Goal: Transaction & Acquisition: Purchase product/service

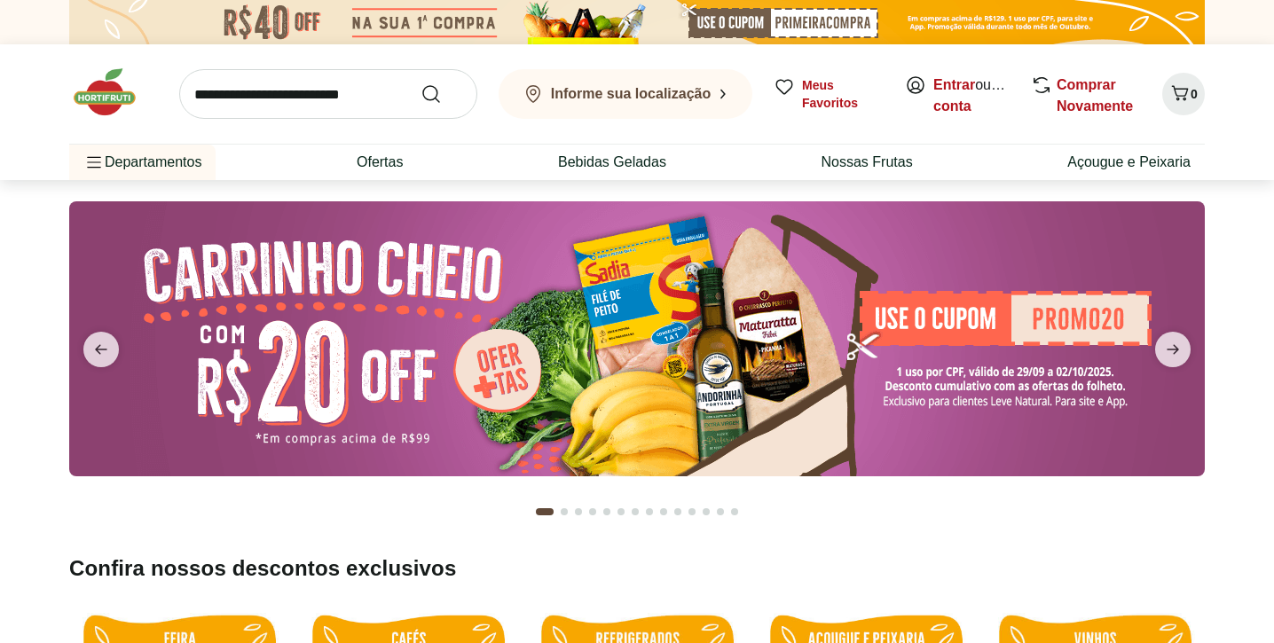
click at [950, 83] on link "Entrar" at bounding box center [955, 84] width 42 height 15
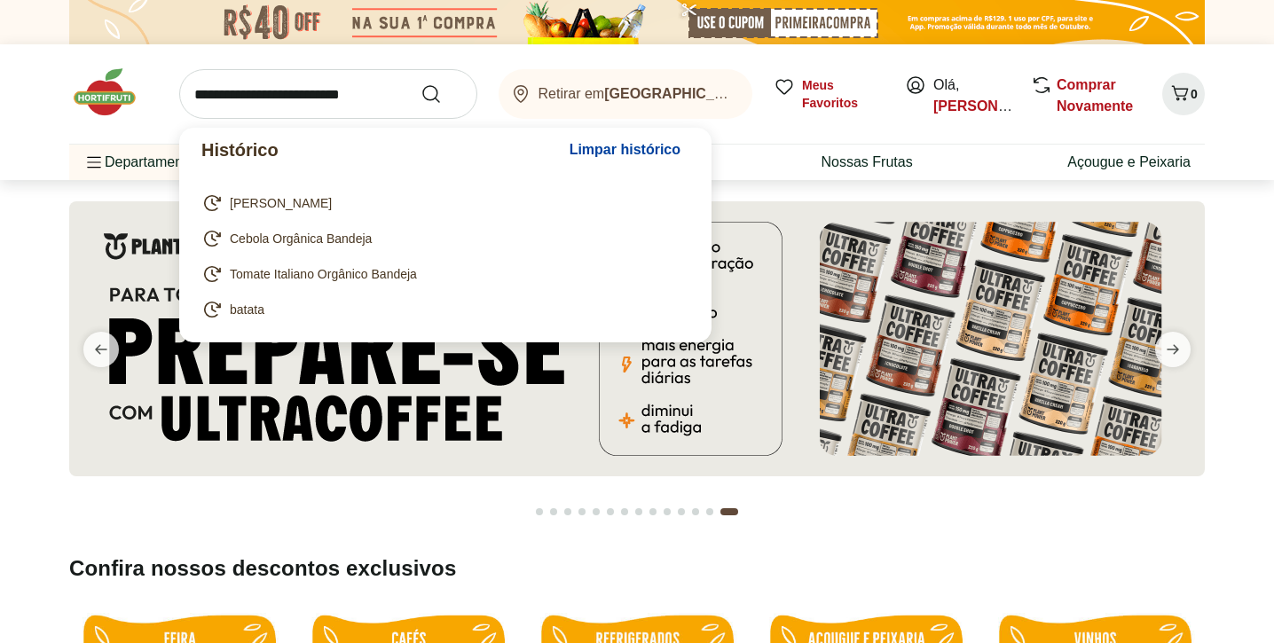
click at [345, 92] on input "search" at bounding box center [328, 94] width 298 height 50
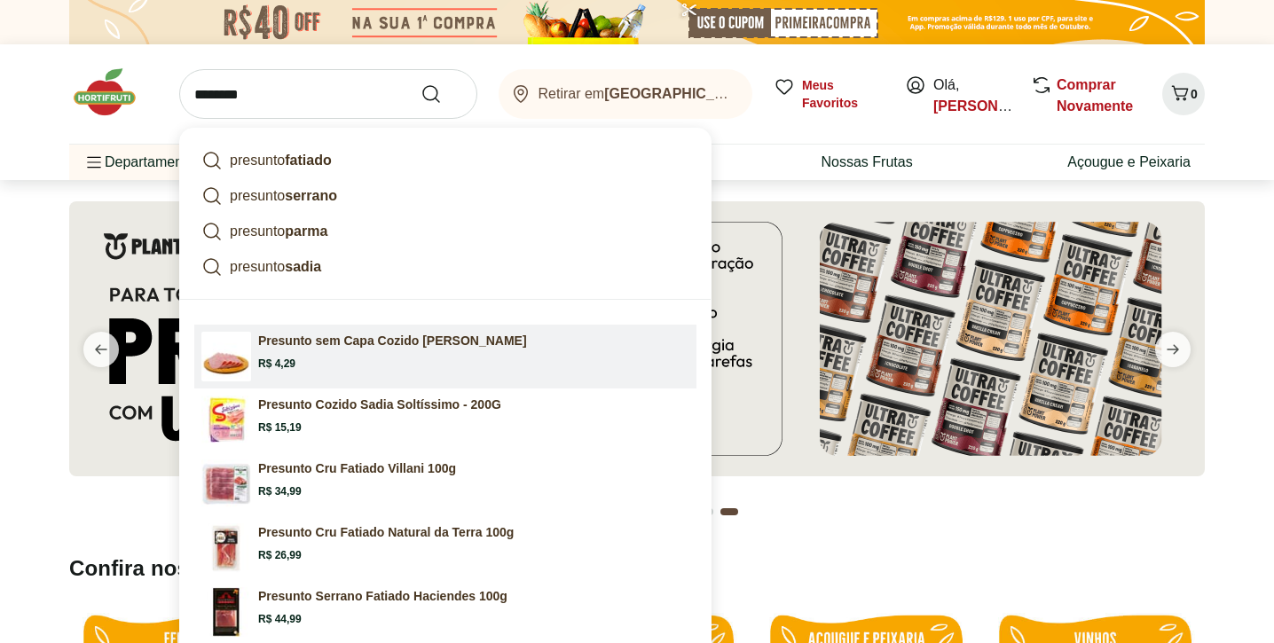
click at [357, 348] on p "Presunto sem Capa Cozido Fatiado Sadia" at bounding box center [392, 341] width 269 height 18
type input "**********"
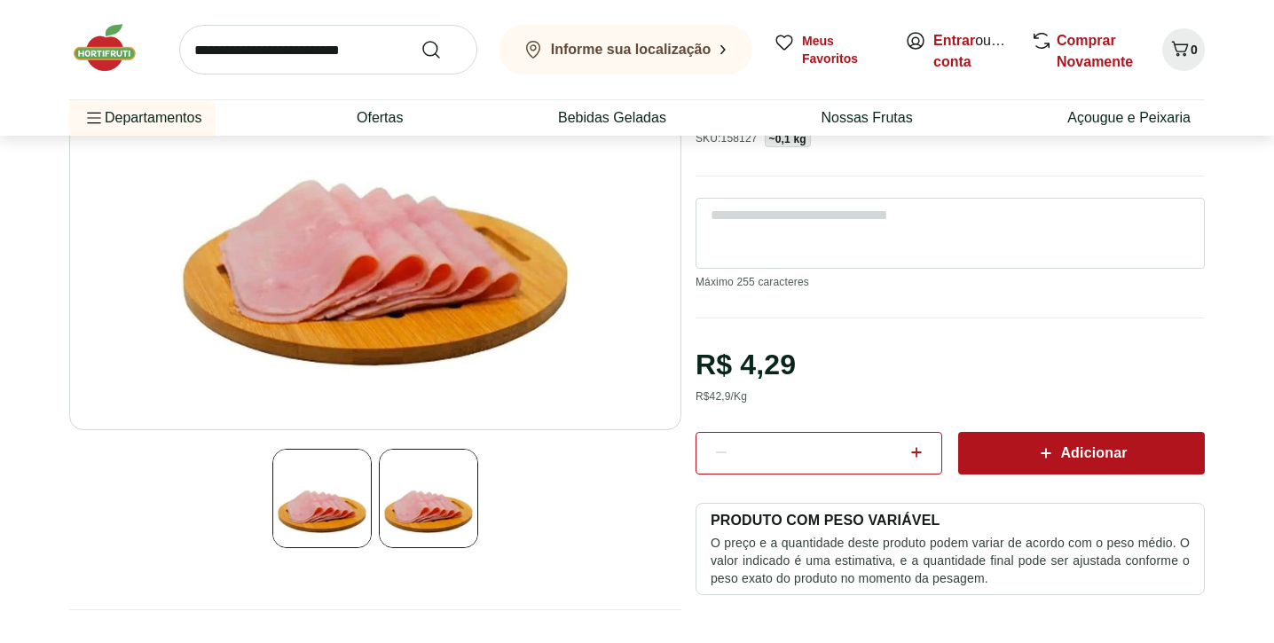
scroll to position [232, 0]
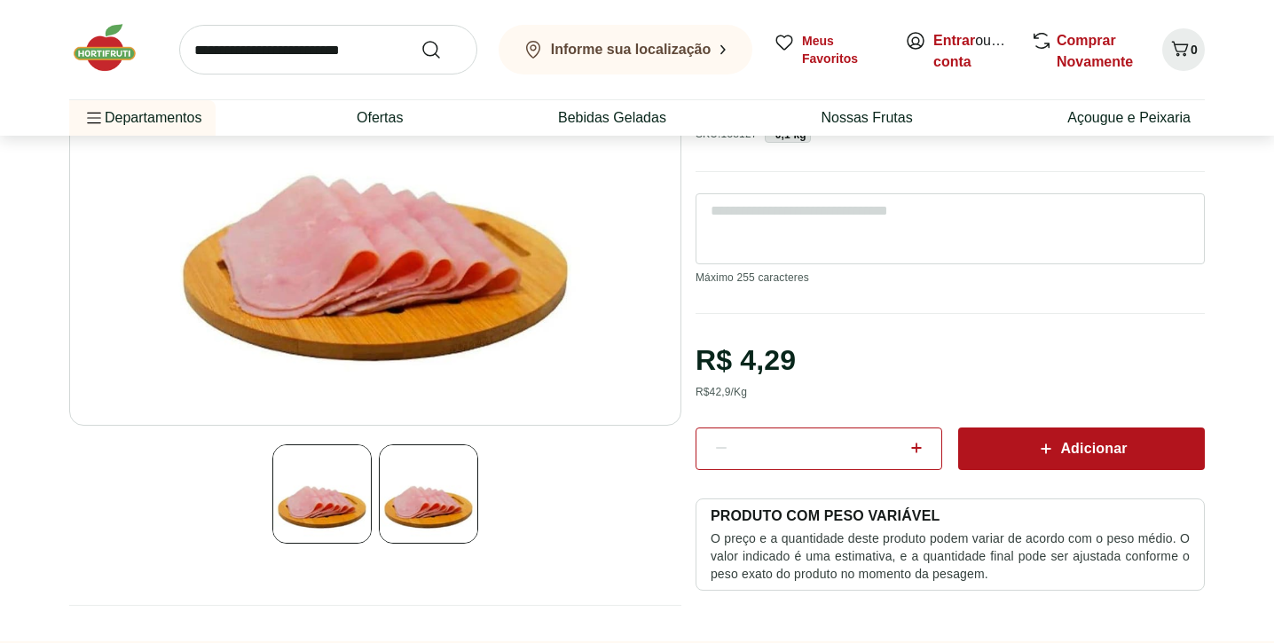
click at [921, 451] on icon at bounding box center [916, 447] width 21 height 21
click at [921, 452] on icon at bounding box center [916, 447] width 21 height 21
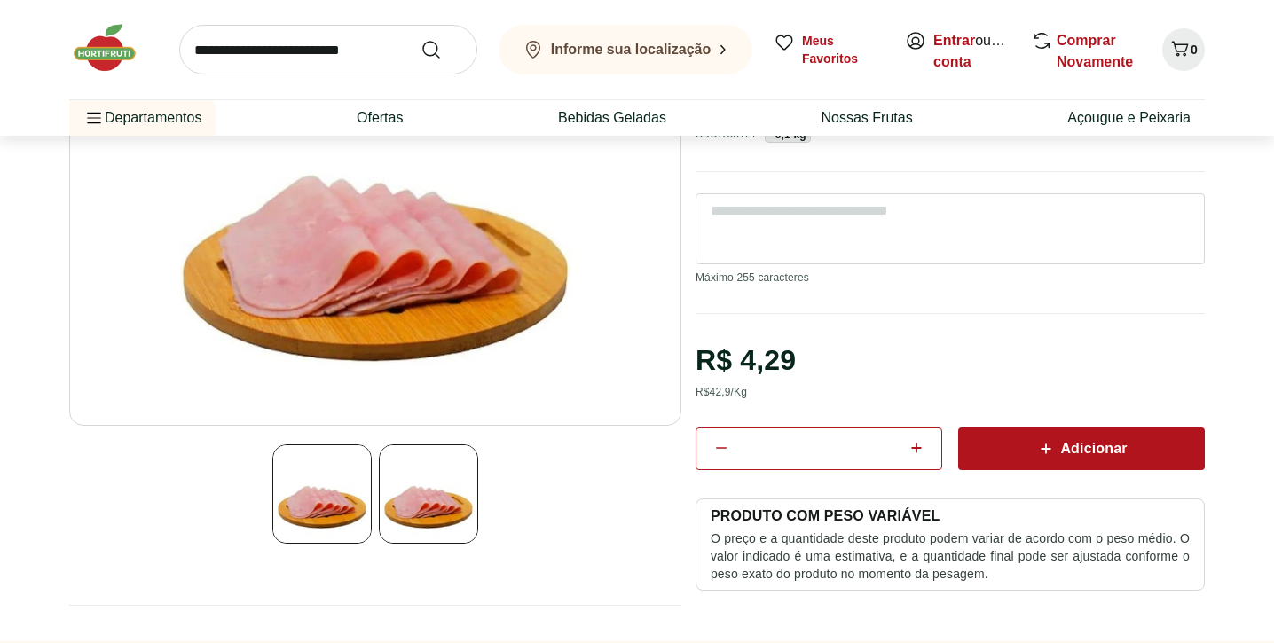
type input "*"
click at [1024, 449] on div "Adicionar" at bounding box center [1082, 449] width 218 height 32
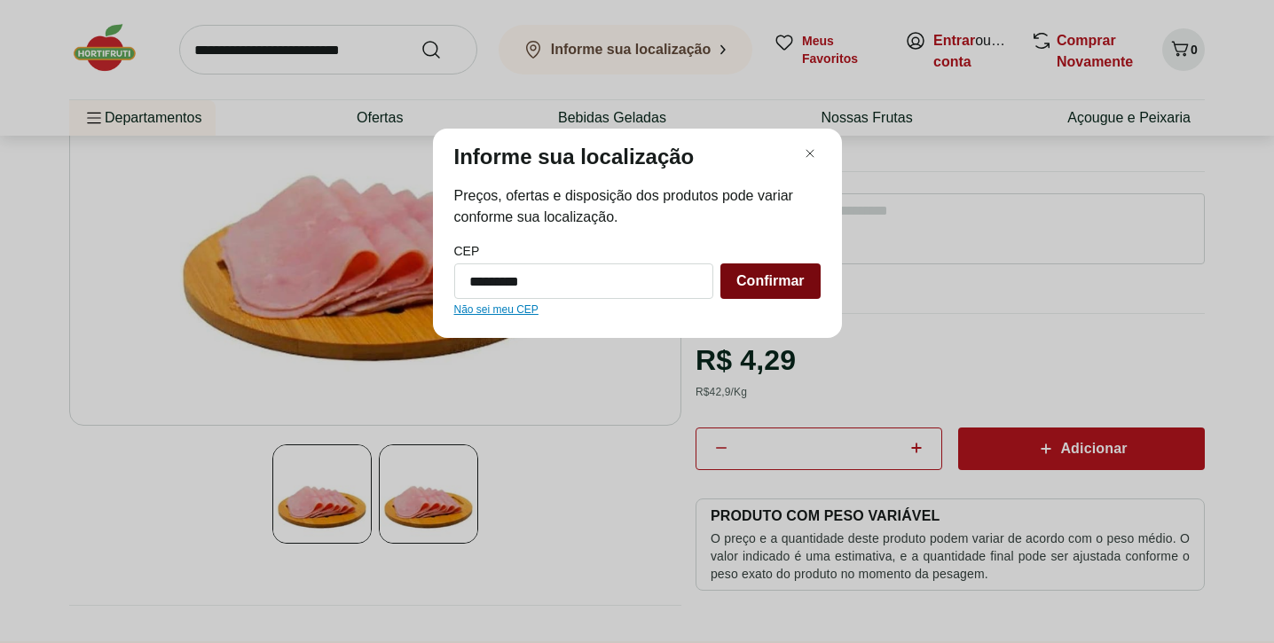
type input "*********"
click at [754, 287] on span "Confirmar" at bounding box center [770, 281] width 67 height 14
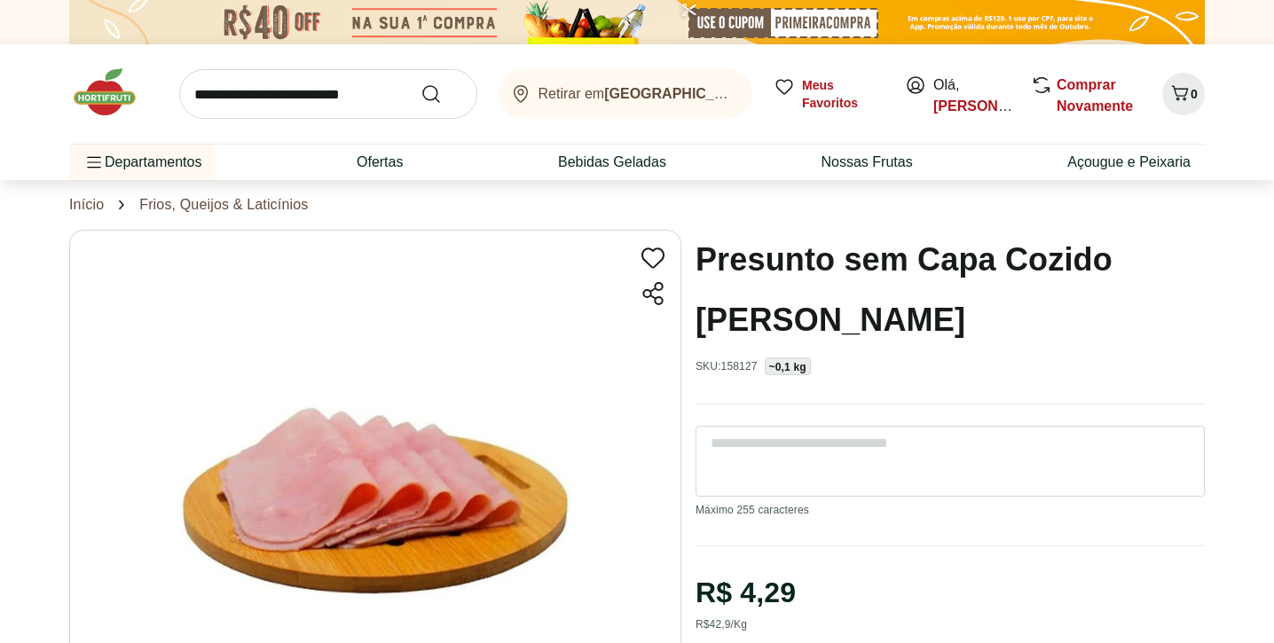
scroll to position [0, 0]
click at [956, 101] on link "Maria" at bounding box center [993, 105] width 119 height 15
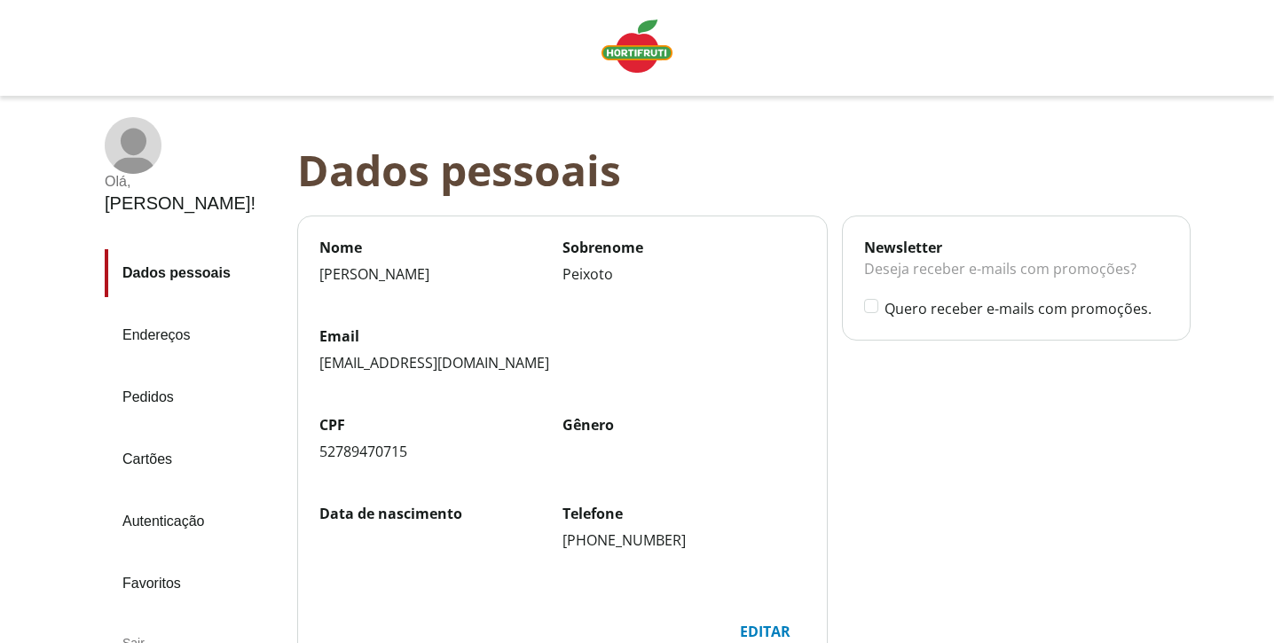
click at [176, 311] on link "Endereços" at bounding box center [194, 335] width 178 height 48
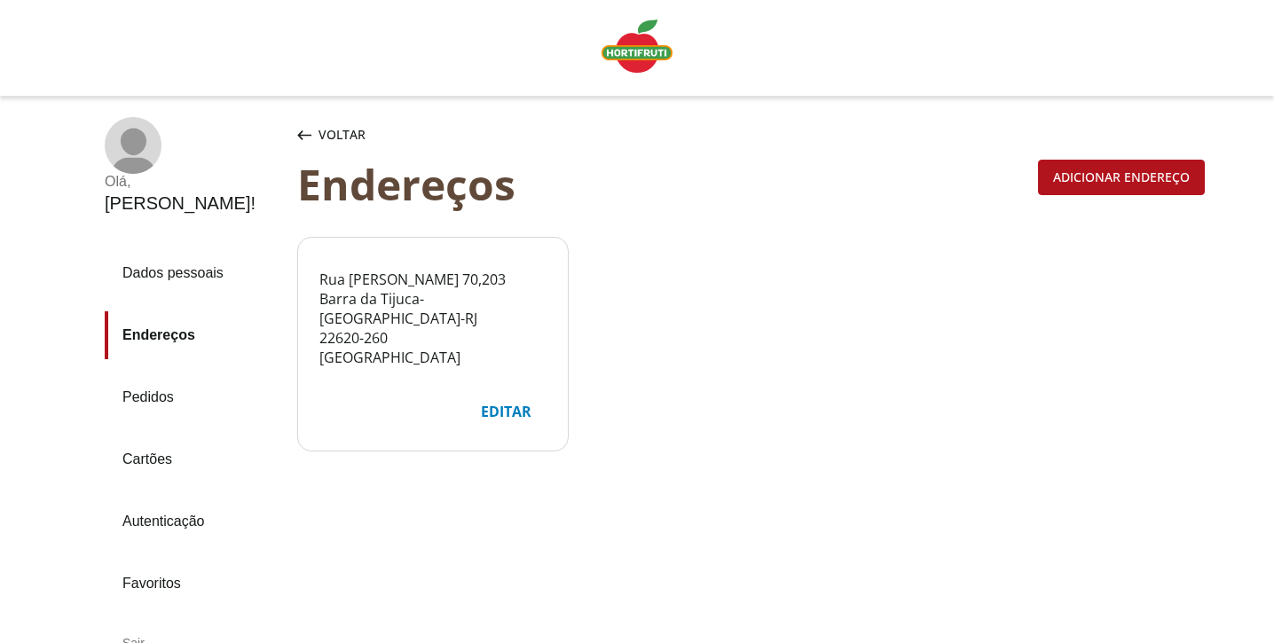
click at [627, 62] on img "Linha de sessão" at bounding box center [637, 46] width 71 height 53
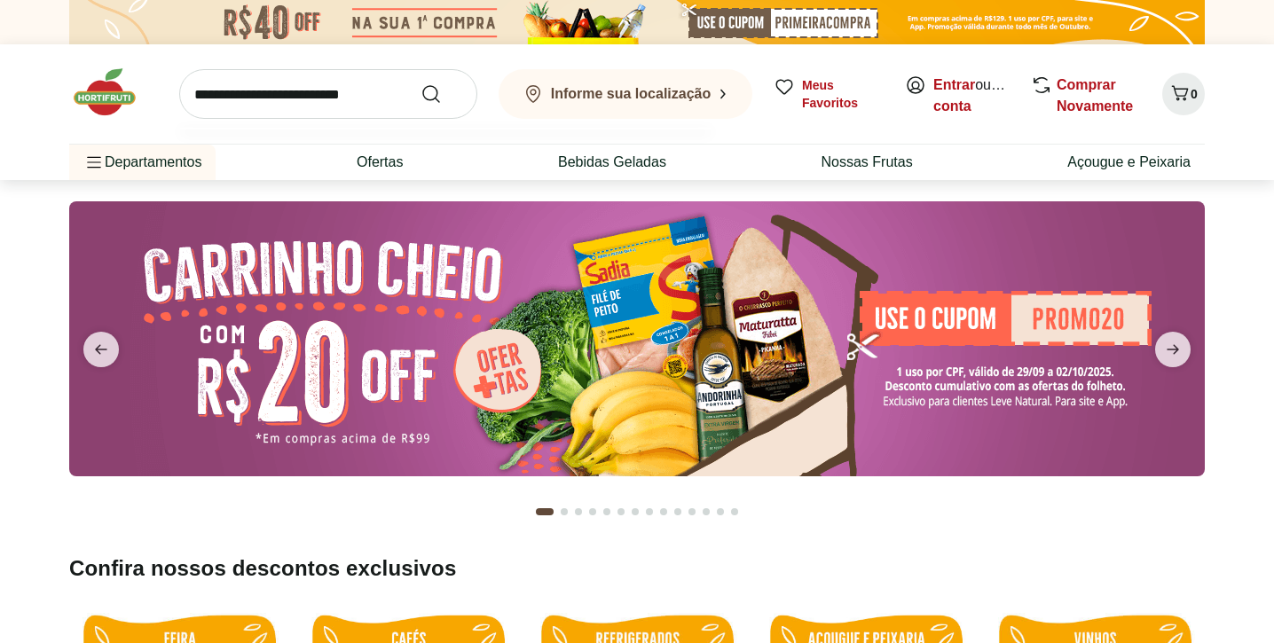
click at [359, 92] on input "search" at bounding box center [328, 94] width 298 height 50
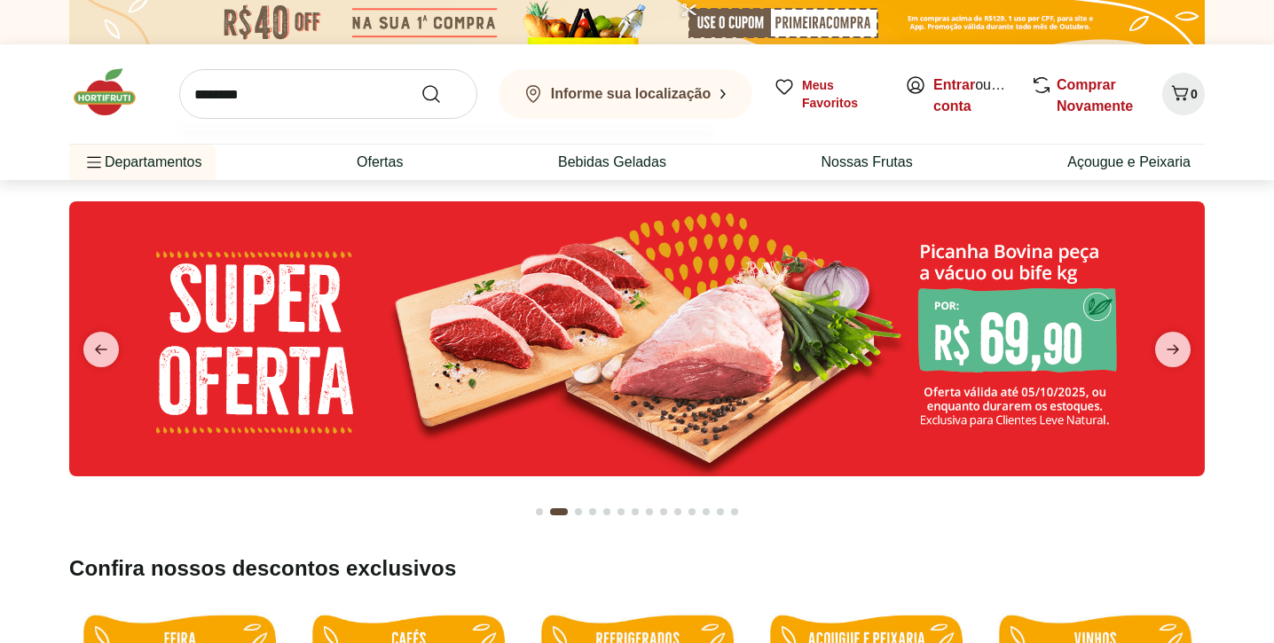
drag, startPoint x: 359, startPoint y: 92, endPoint x: 356, endPoint y: 440, distance: 347.9
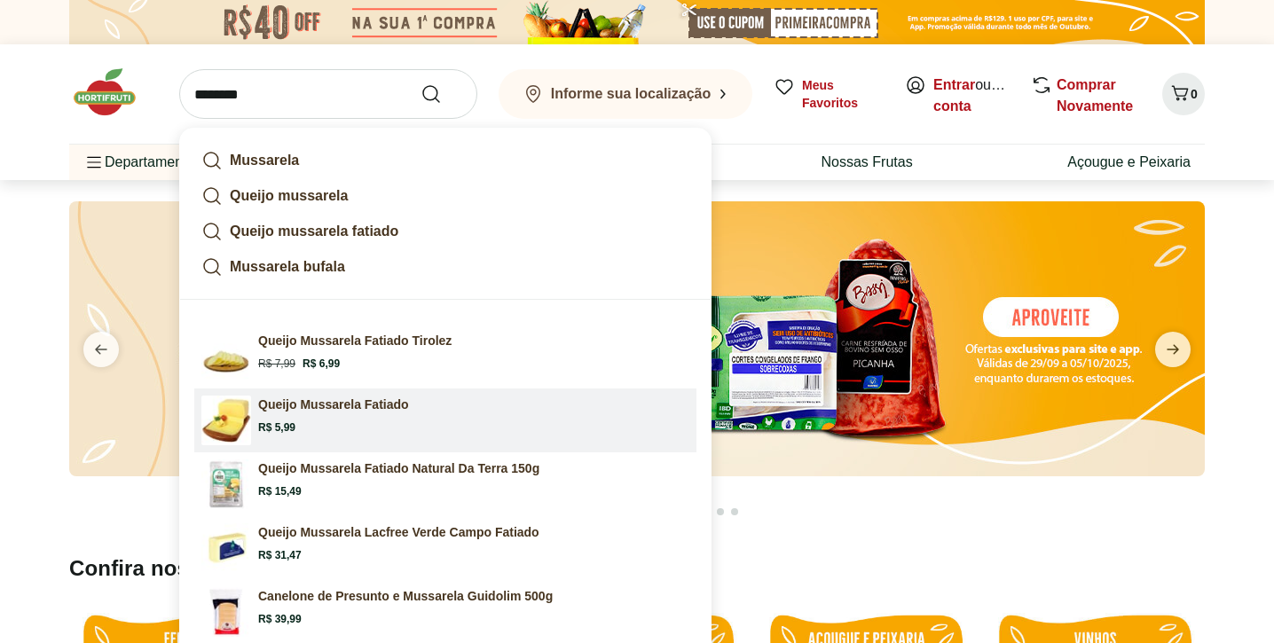
click at [370, 403] on p "Queijo Mussarela Fatiado" at bounding box center [333, 405] width 151 height 18
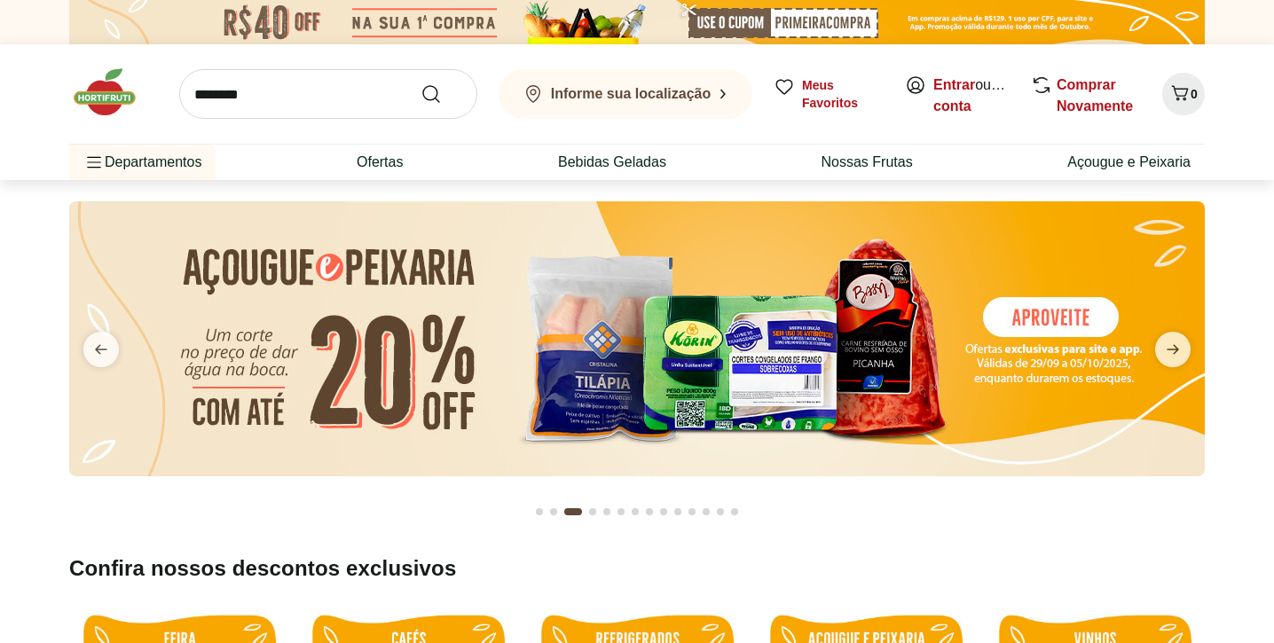
type input "**********"
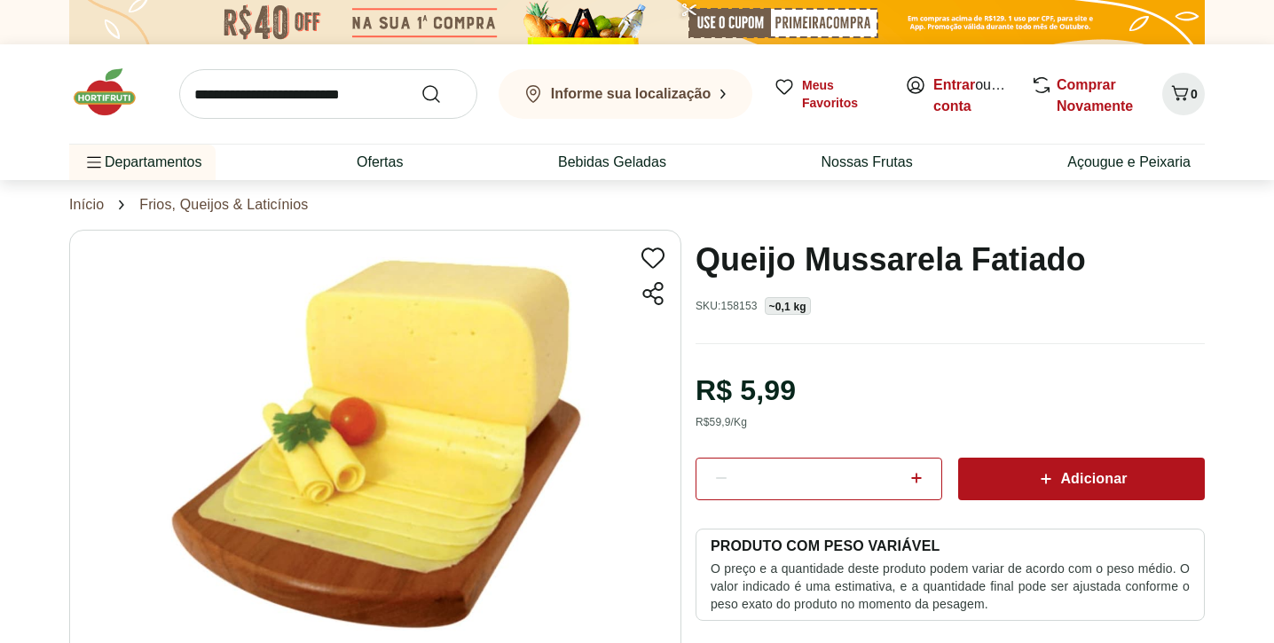
click at [916, 477] on icon at bounding box center [916, 478] width 11 height 11
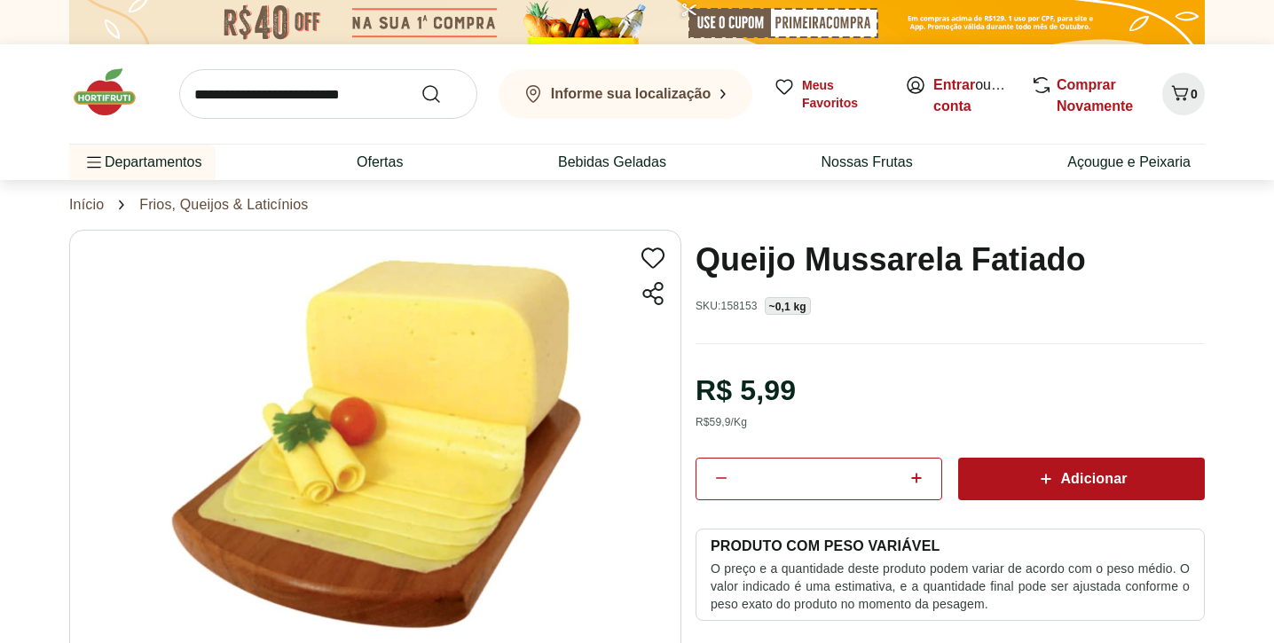
type input "*"
click at [1060, 482] on span "Adicionar" at bounding box center [1081, 479] width 91 height 21
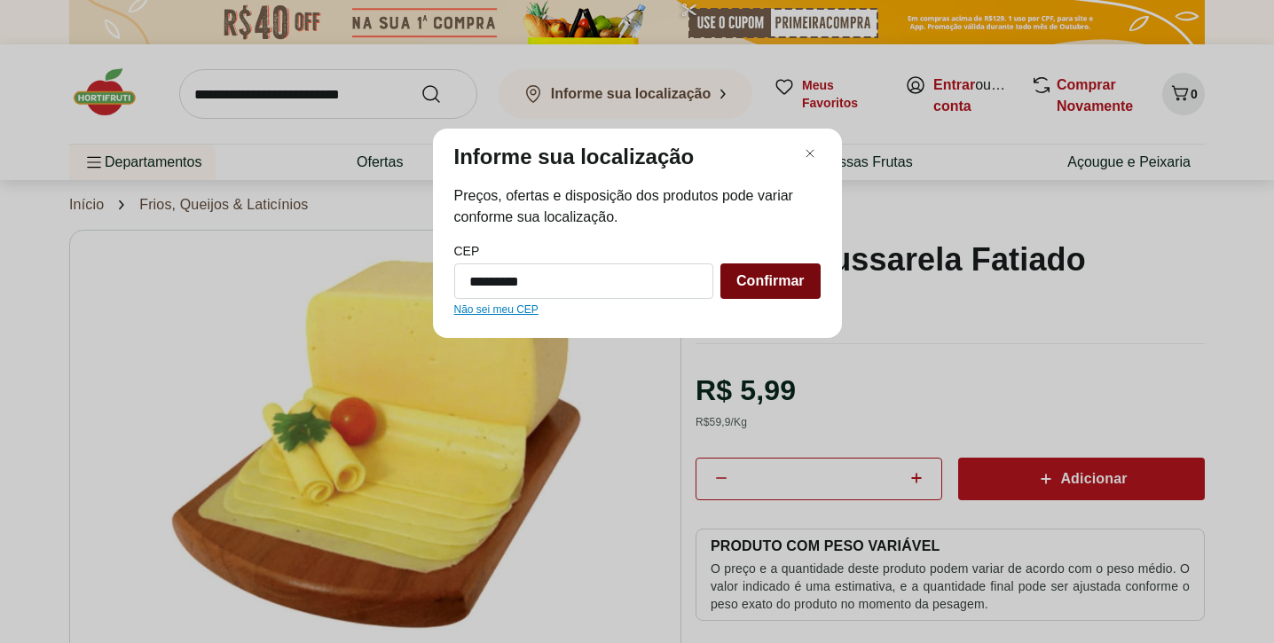
type input "*********"
click at [780, 296] on div "Confirmar" at bounding box center [770, 281] width 99 height 35
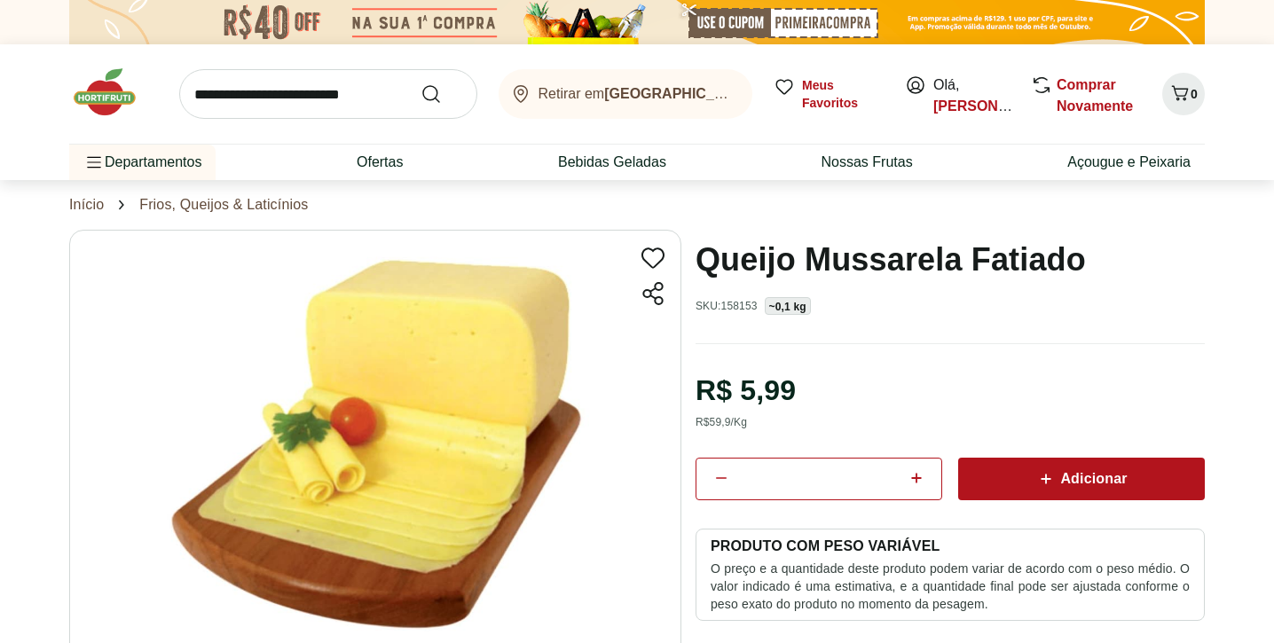
click at [1108, 483] on span "Adicionar" at bounding box center [1081, 479] width 91 height 21
click at [352, 91] on input "search" at bounding box center [328, 94] width 298 height 50
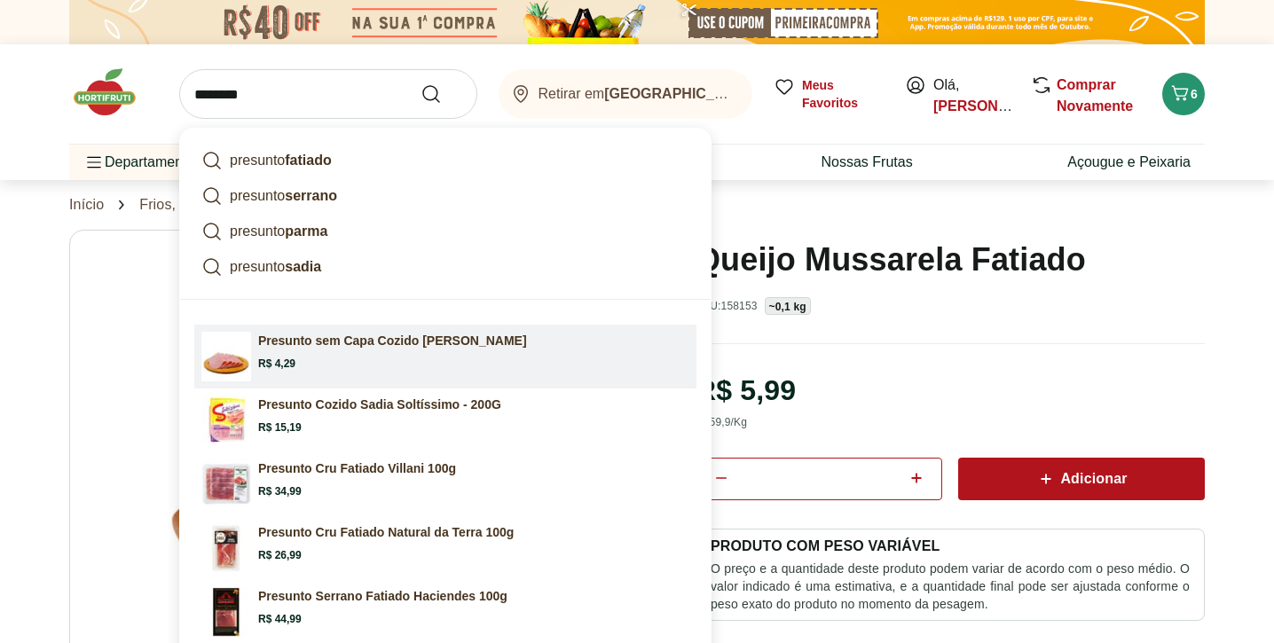
click at [362, 342] on p "Presunto sem Capa Cozido [PERSON_NAME]" at bounding box center [392, 341] width 269 height 18
type input "**********"
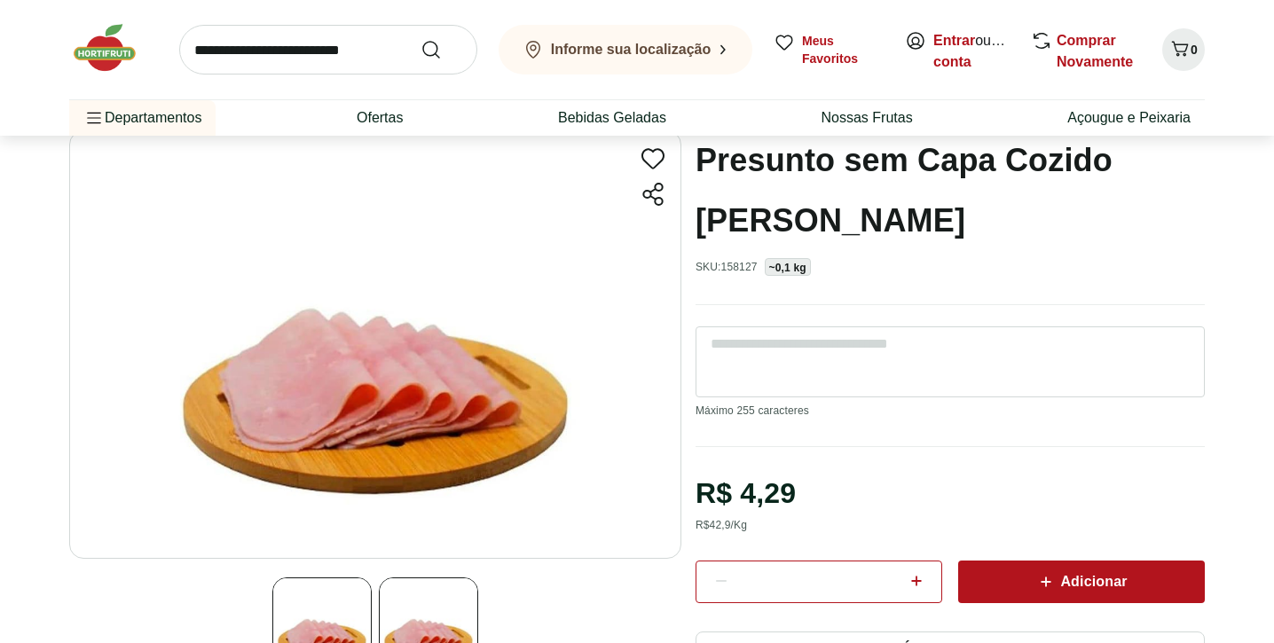
scroll to position [100, 0]
click at [957, 39] on link "Entrar" at bounding box center [955, 40] width 42 height 15
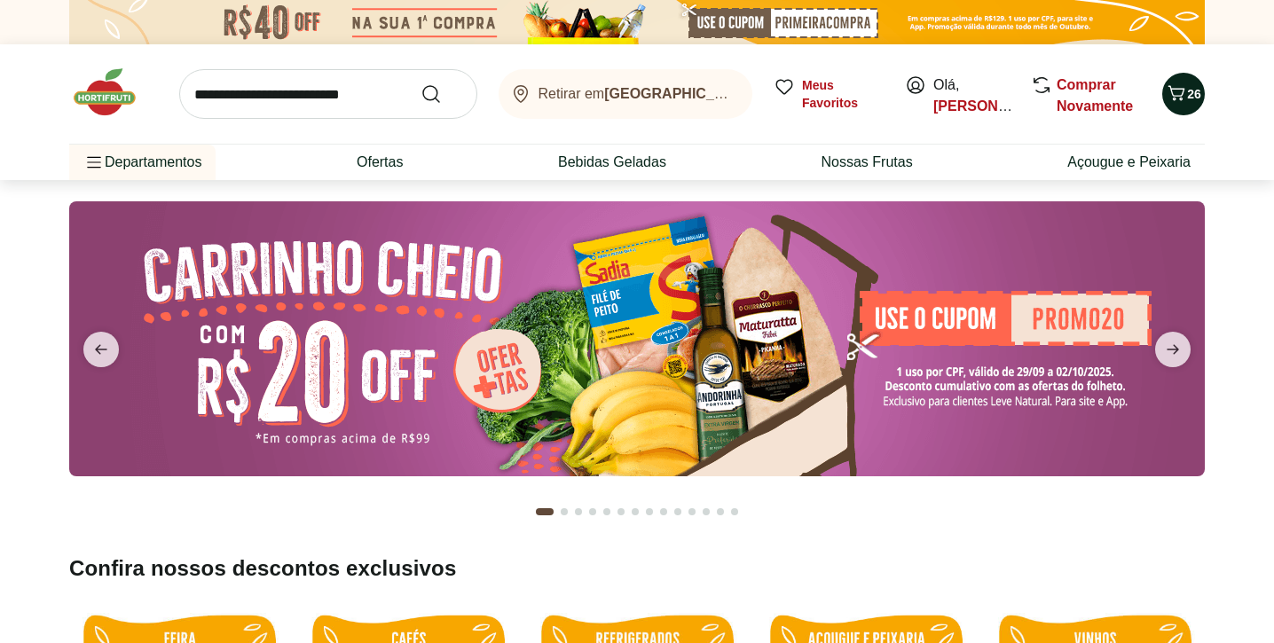
click at [1186, 112] on button "26" at bounding box center [1183, 94] width 43 height 43
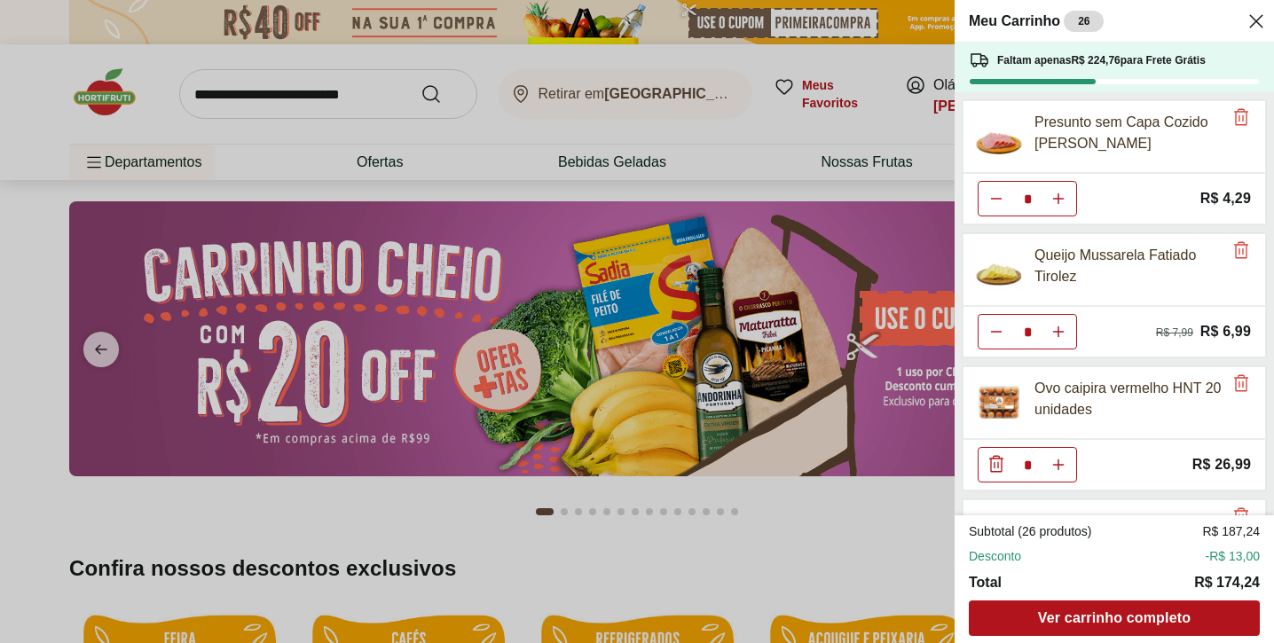
click at [997, 462] on icon "Diminuir Quantidade" at bounding box center [996, 463] width 21 height 21
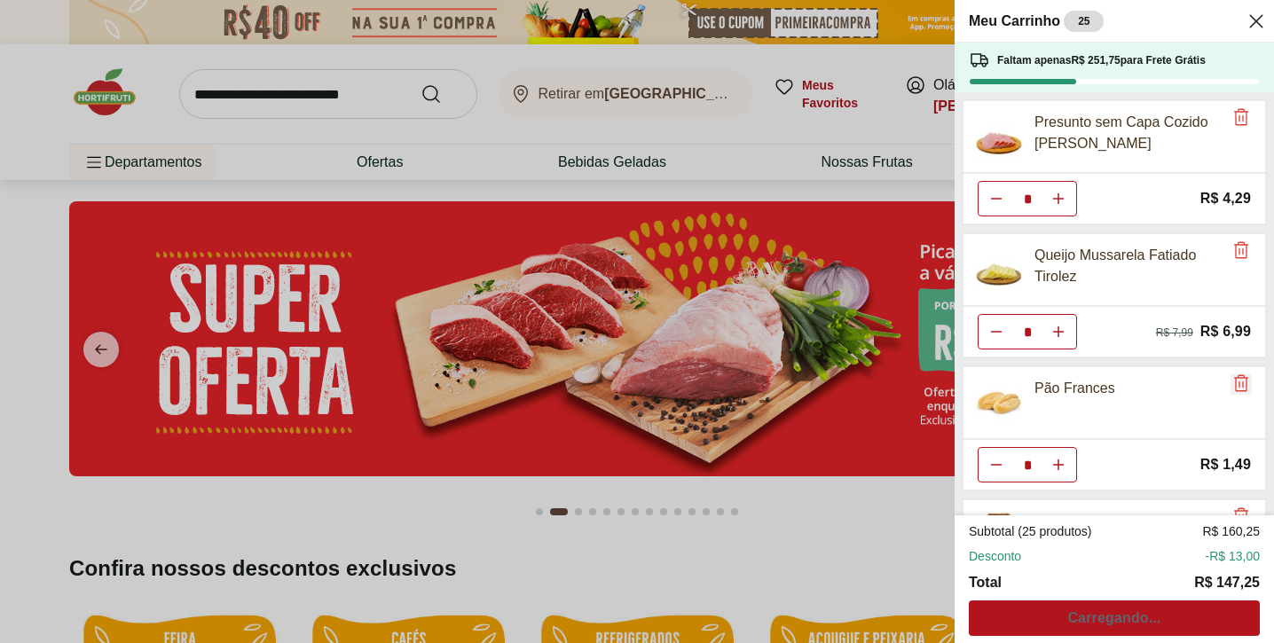
click at [1239, 387] on icon "Remove" at bounding box center [1241, 383] width 21 height 21
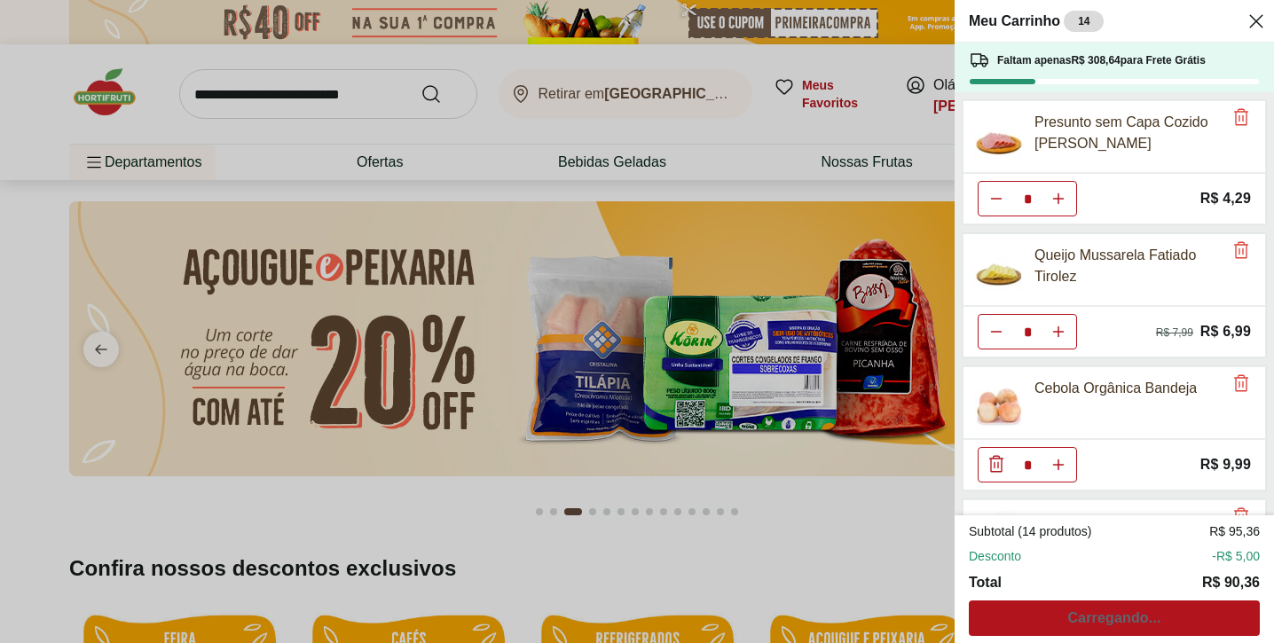
click at [1239, 387] on icon "Remove" at bounding box center [1241, 383] width 21 height 21
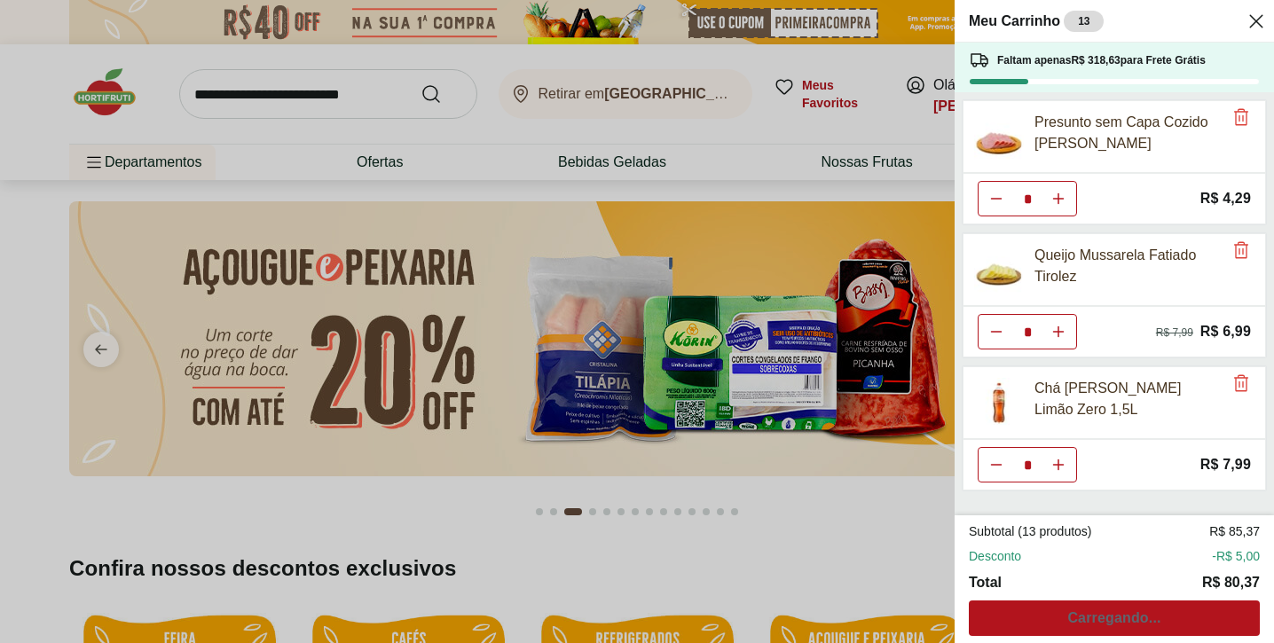
click at [1239, 387] on icon "Remove" at bounding box center [1241, 383] width 21 height 21
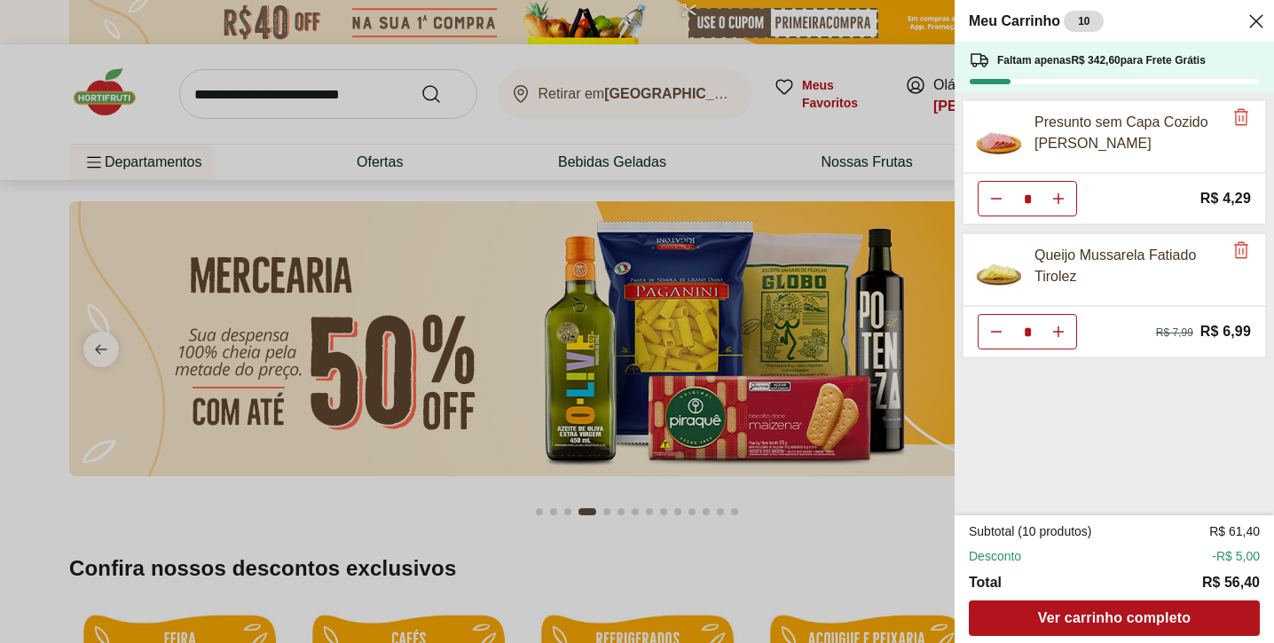
click at [1060, 200] on icon "Aumentar Quantidade" at bounding box center [1059, 199] width 14 height 14
type input "*"
click at [1058, 331] on icon "Aumentar Quantidade" at bounding box center [1059, 332] width 14 height 14
type input "*"
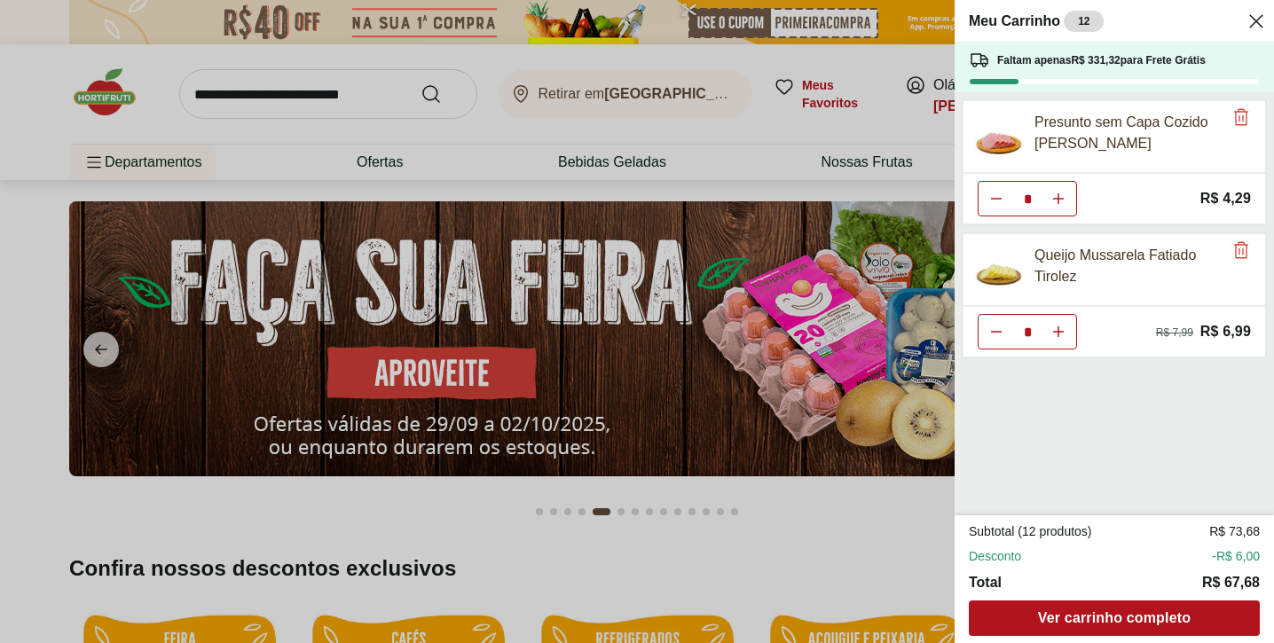
click at [770, 142] on div "Meu Carrinho 12 Faltam apenas R$ 331,32 para Frete Grátis Presunto sem Capa Coz…" at bounding box center [637, 321] width 1274 height 643
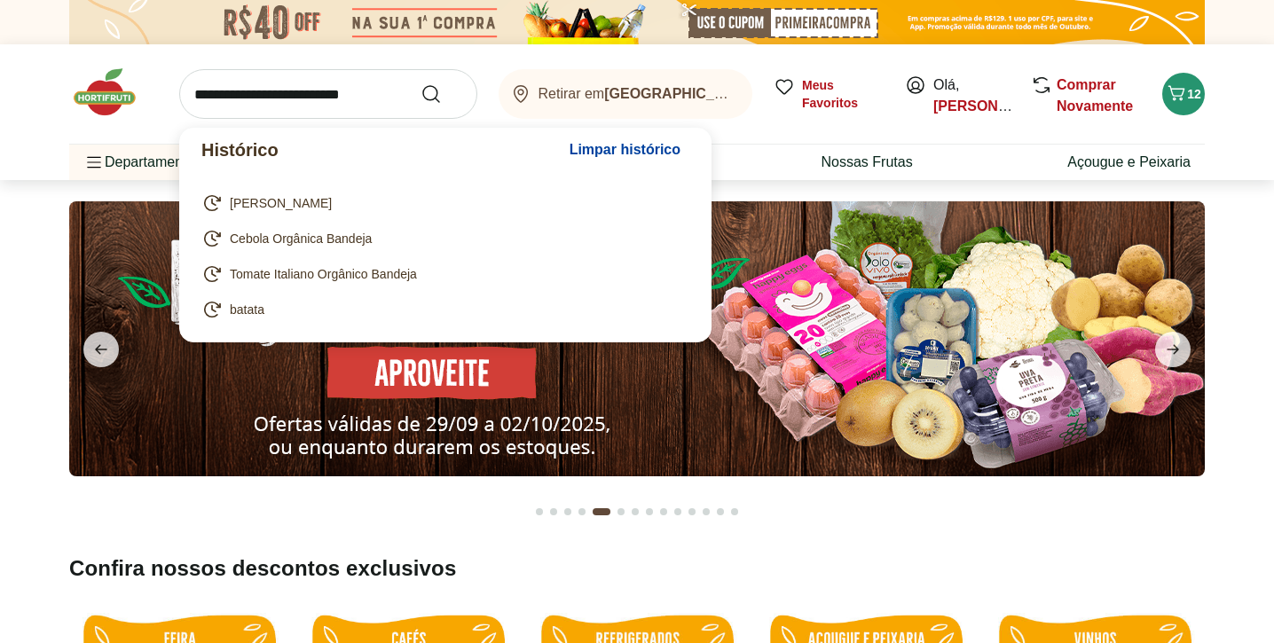
click at [263, 90] on input "search" at bounding box center [328, 94] width 298 height 50
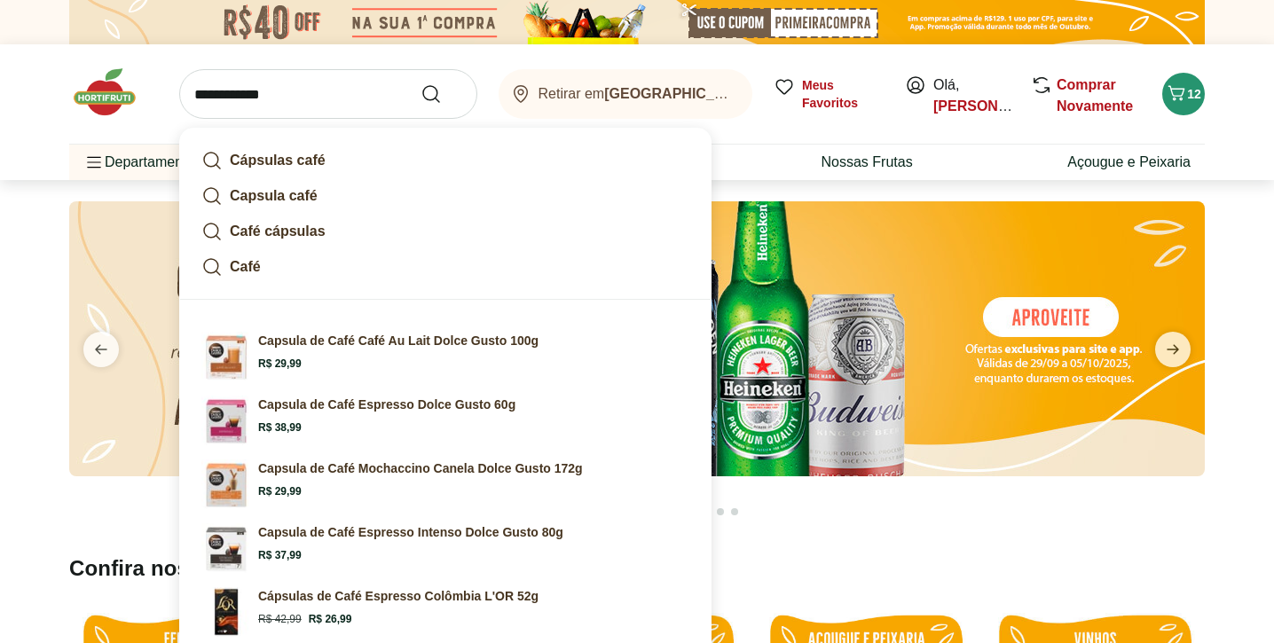
type input "**********"
click at [442, 94] on button "Submit Search" at bounding box center [442, 93] width 43 height 21
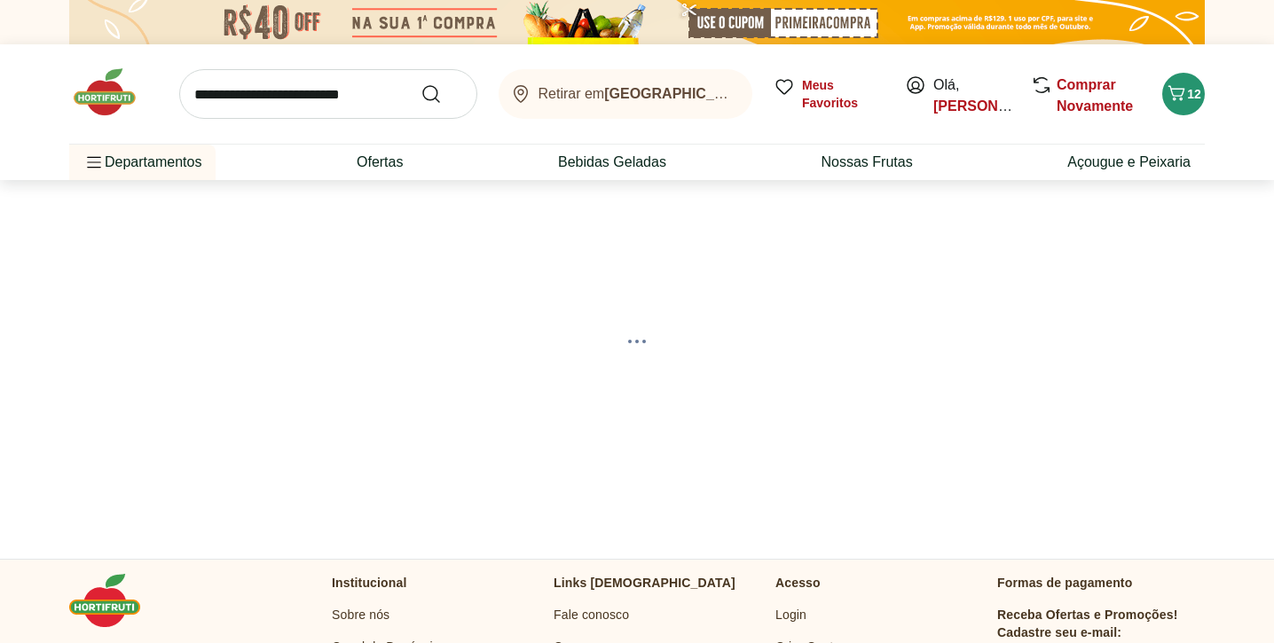
select select "**********"
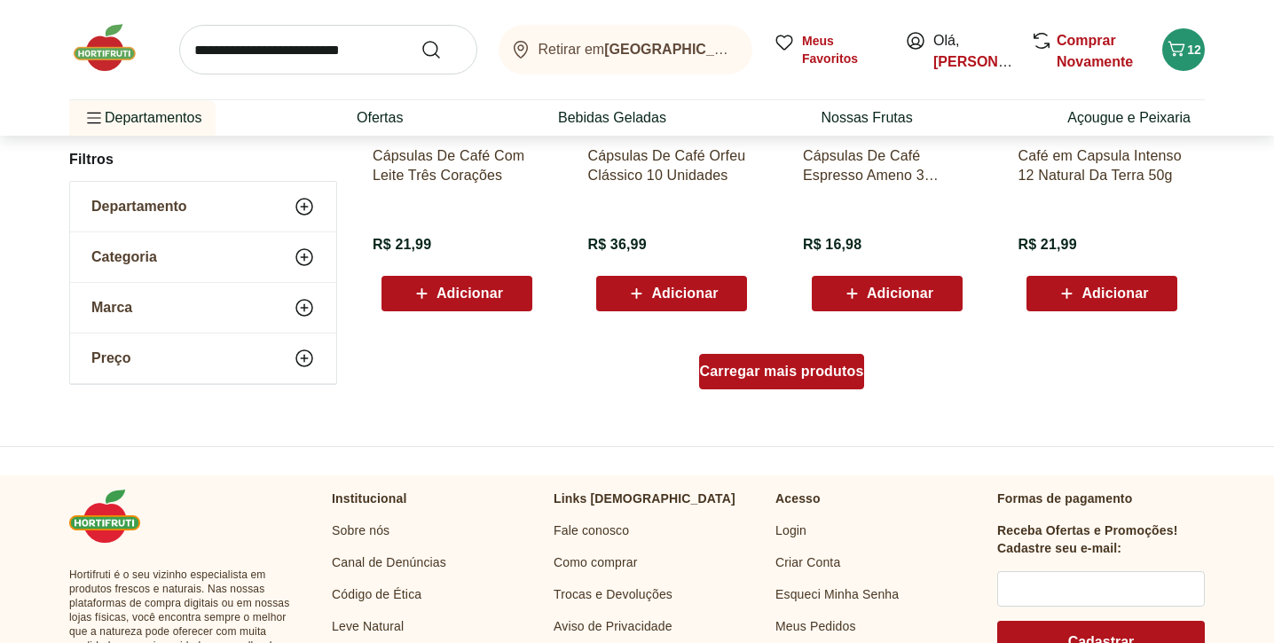
scroll to position [1209, 0]
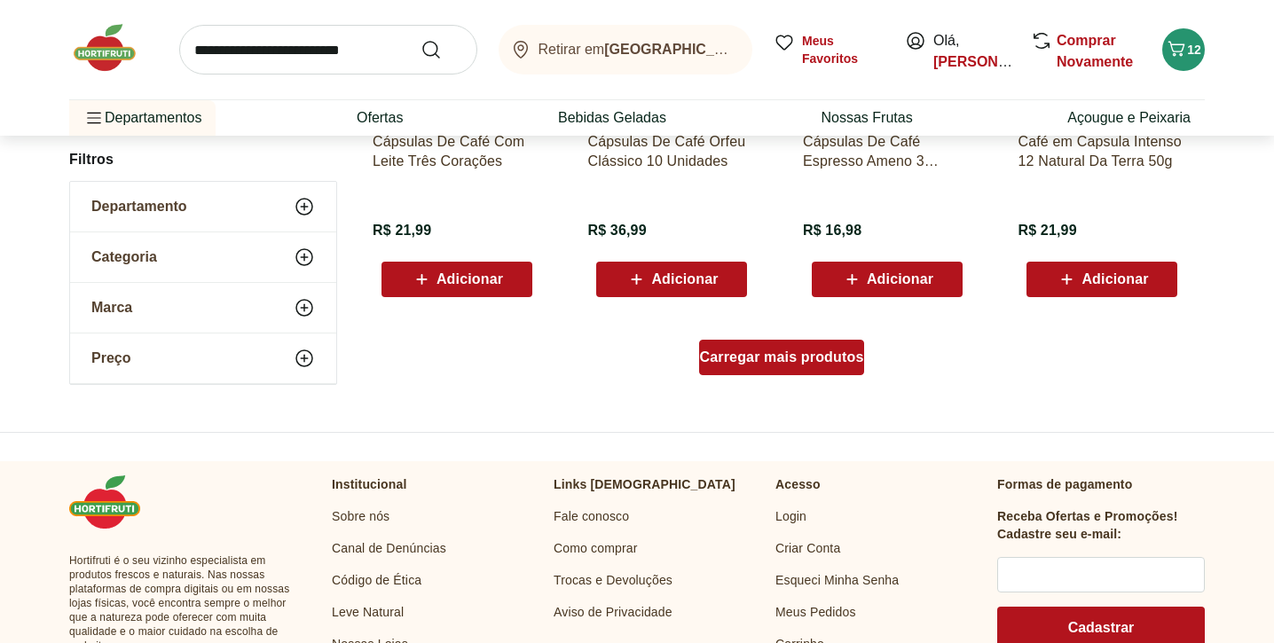
click at [749, 351] on span "Carregar mais produtos" at bounding box center [782, 358] width 164 height 14
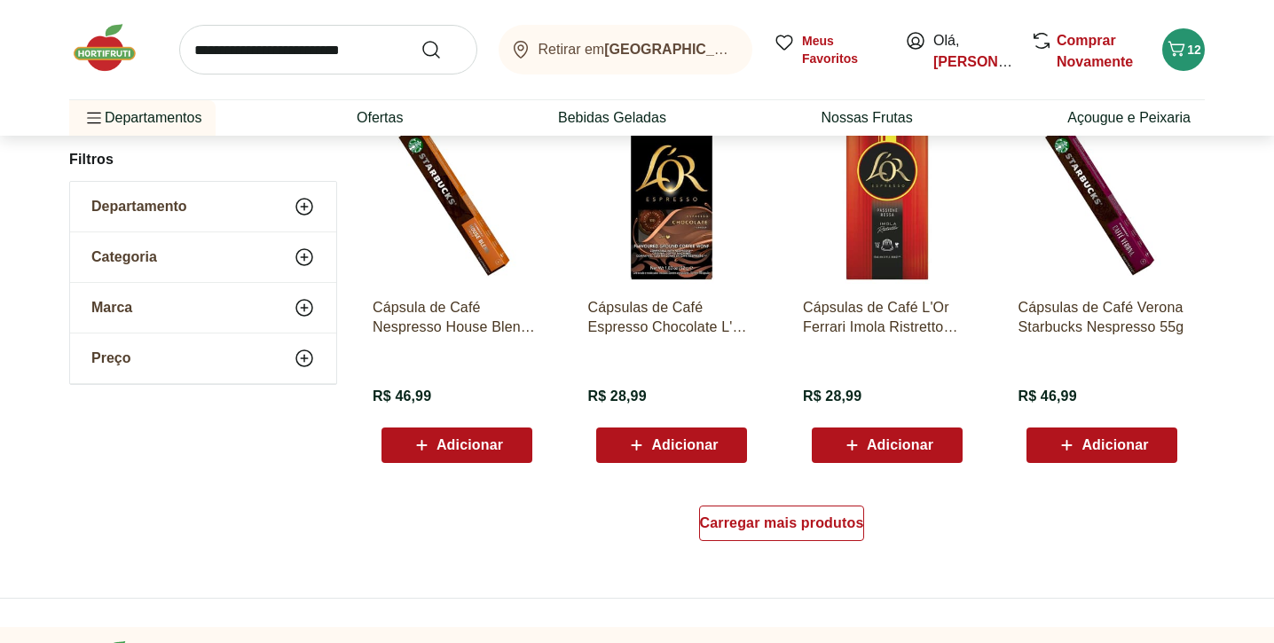
scroll to position [2202, 0]
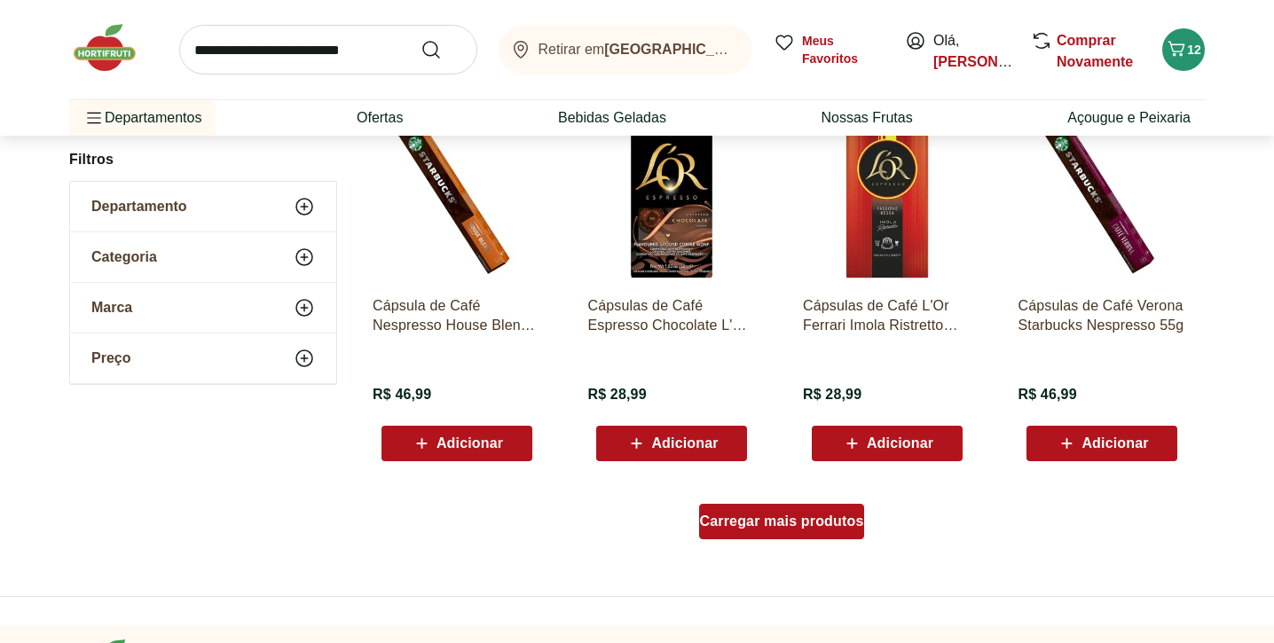
click at [788, 518] on span "Carregar mais produtos" at bounding box center [782, 522] width 164 height 14
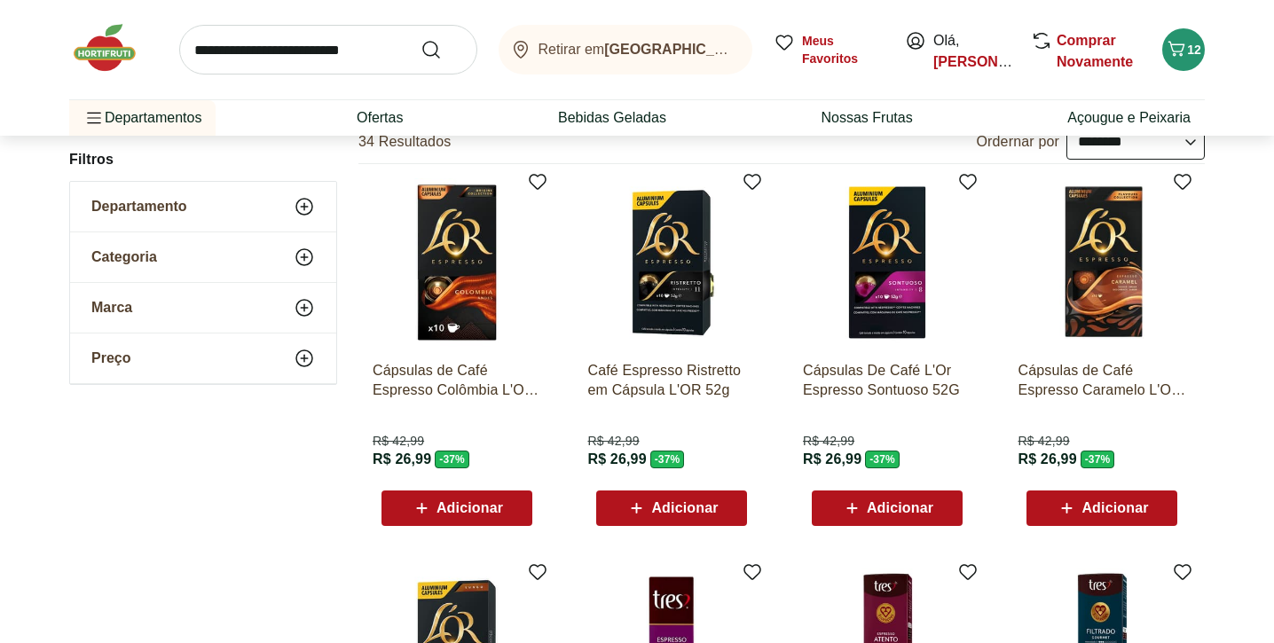
scroll to position [201, 0]
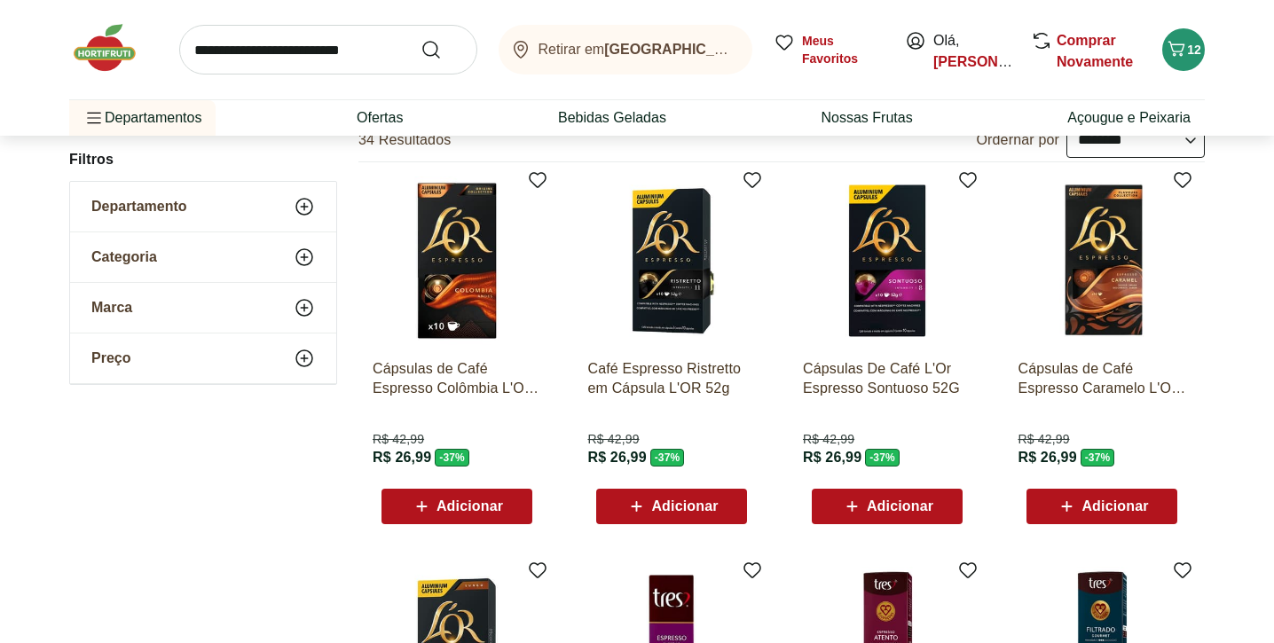
click at [487, 508] on span "Adicionar" at bounding box center [470, 507] width 67 height 14
click at [891, 516] on div "Adicionar" at bounding box center [887, 507] width 122 height 32
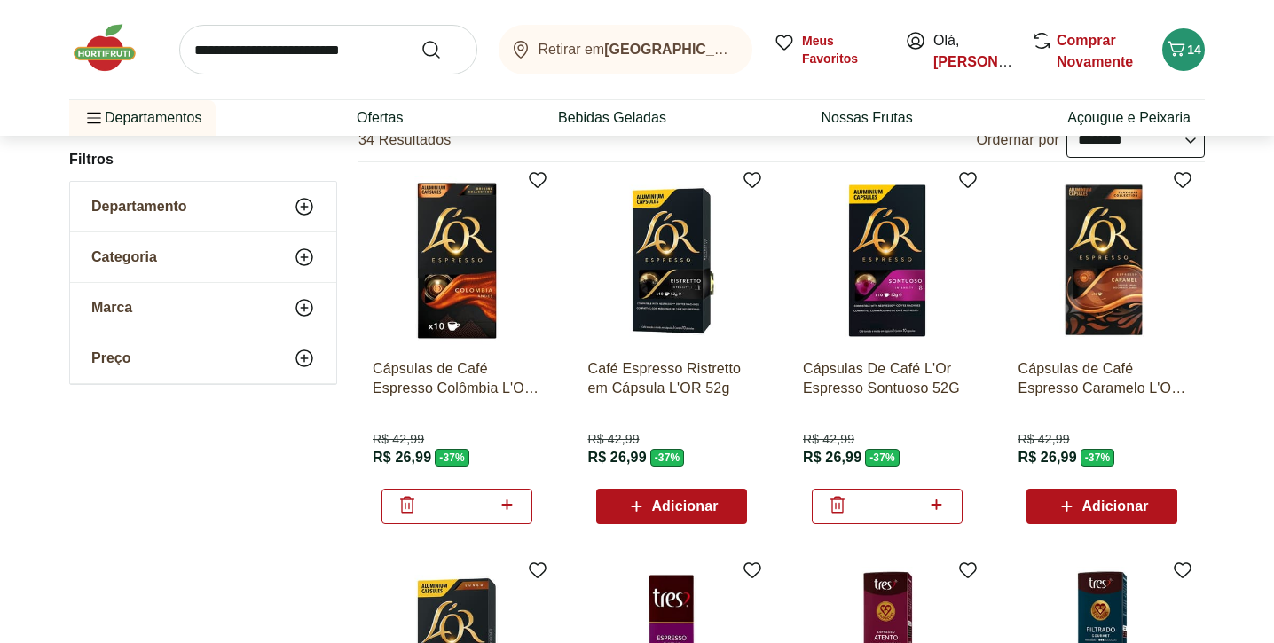
click at [1078, 505] on icon at bounding box center [1067, 506] width 22 height 21
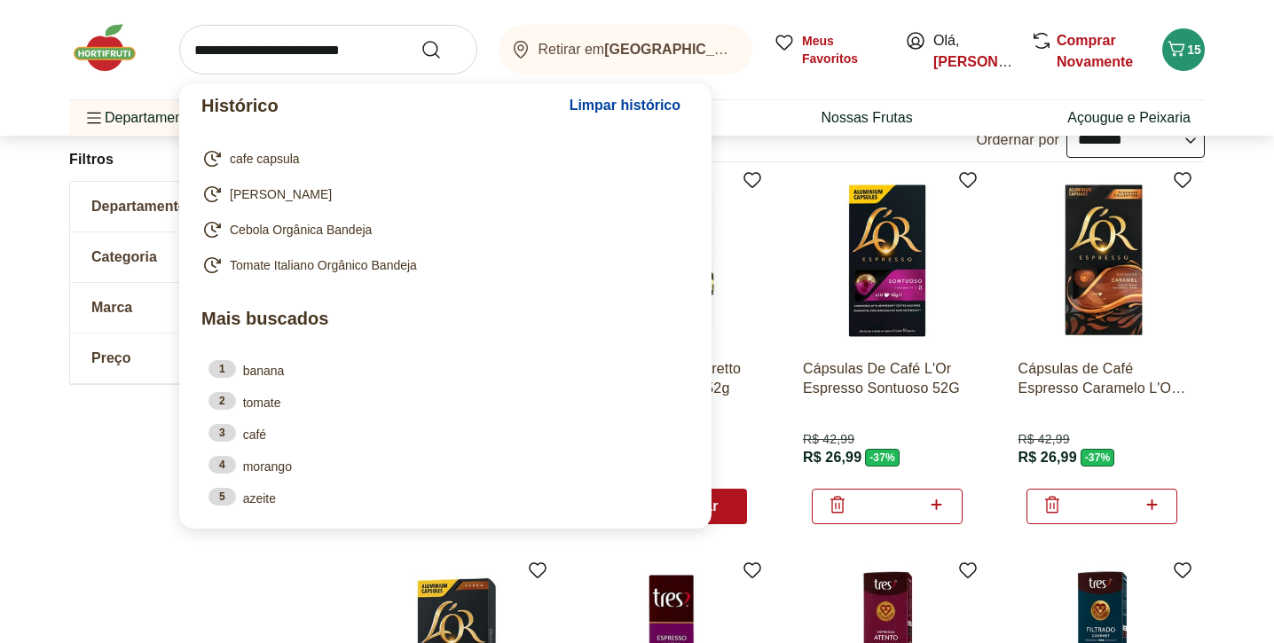
click at [319, 50] on input "search" at bounding box center [328, 50] width 298 height 50
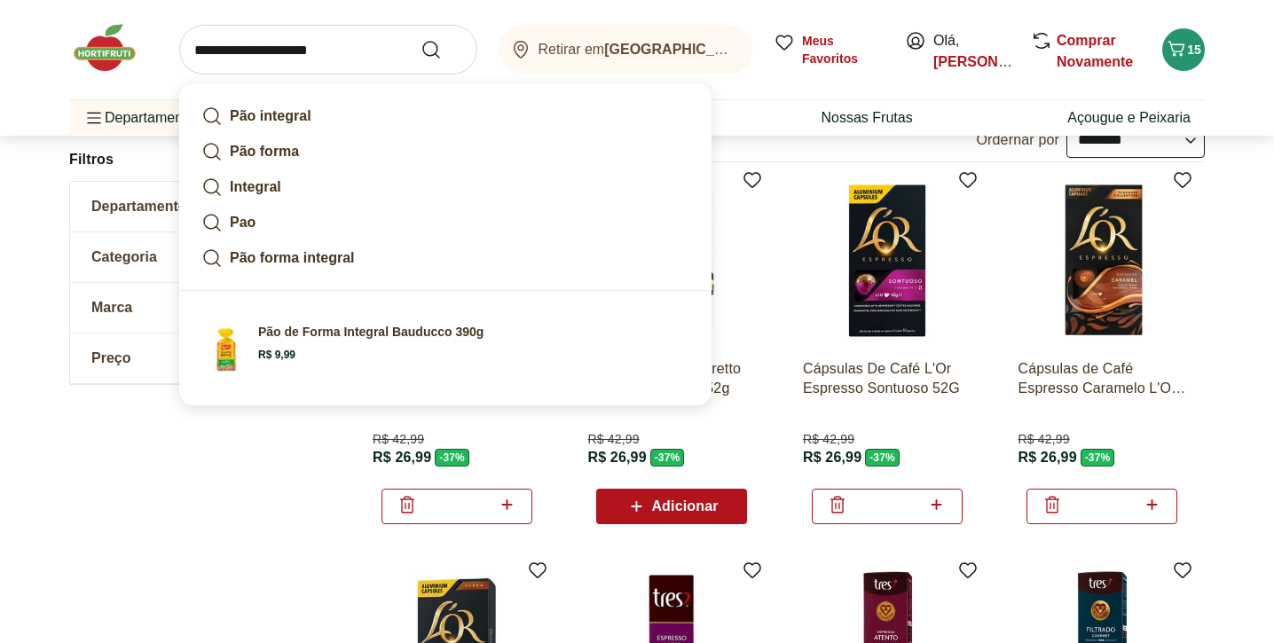
type input "**********"
click at [442, 50] on button "Submit Search" at bounding box center [442, 49] width 43 height 21
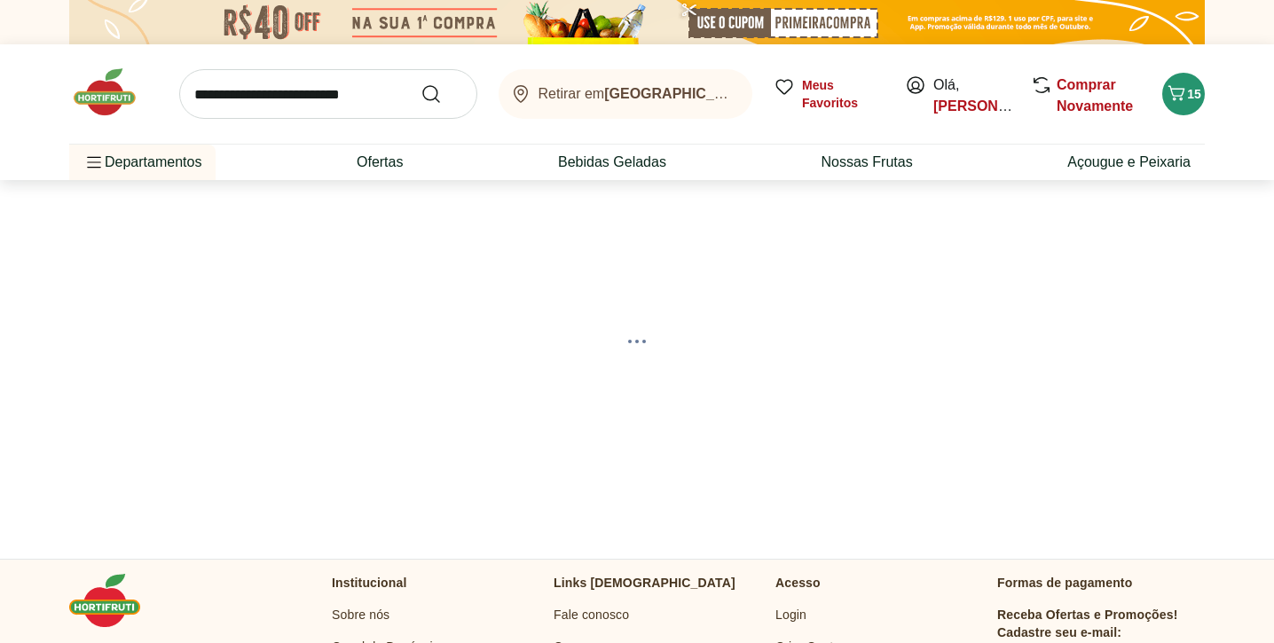
select select "**********"
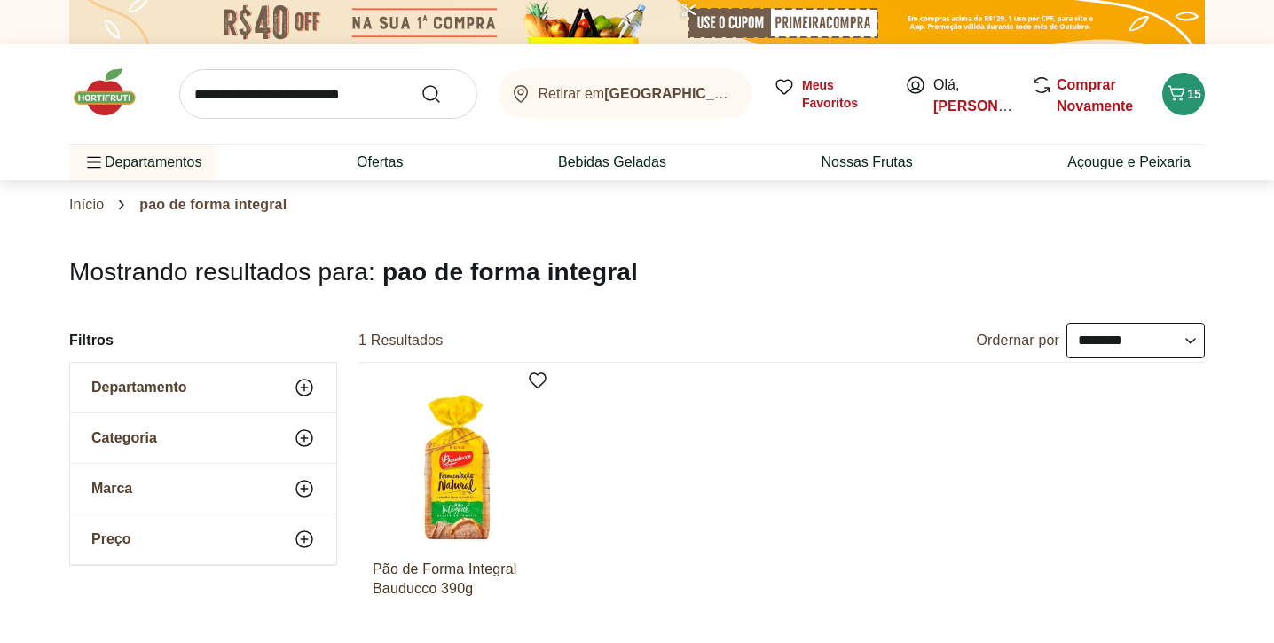
click at [91, 204] on link "Início" at bounding box center [86, 205] width 35 height 16
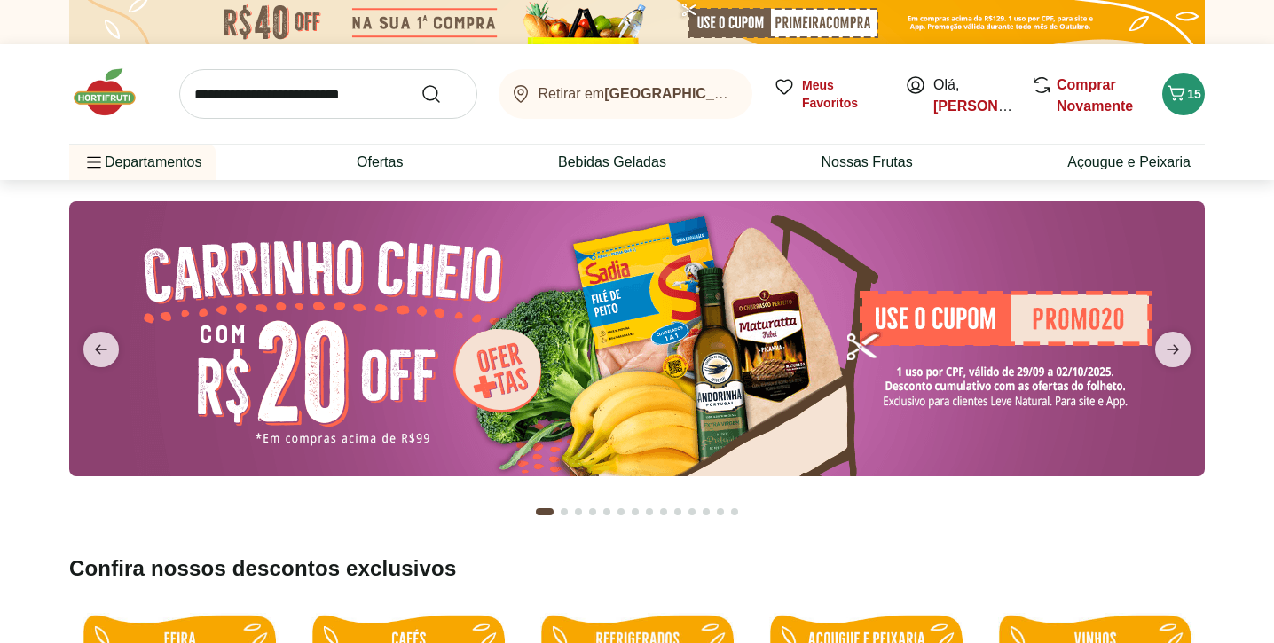
click at [316, 104] on input "search" at bounding box center [328, 94] width 298 height 50
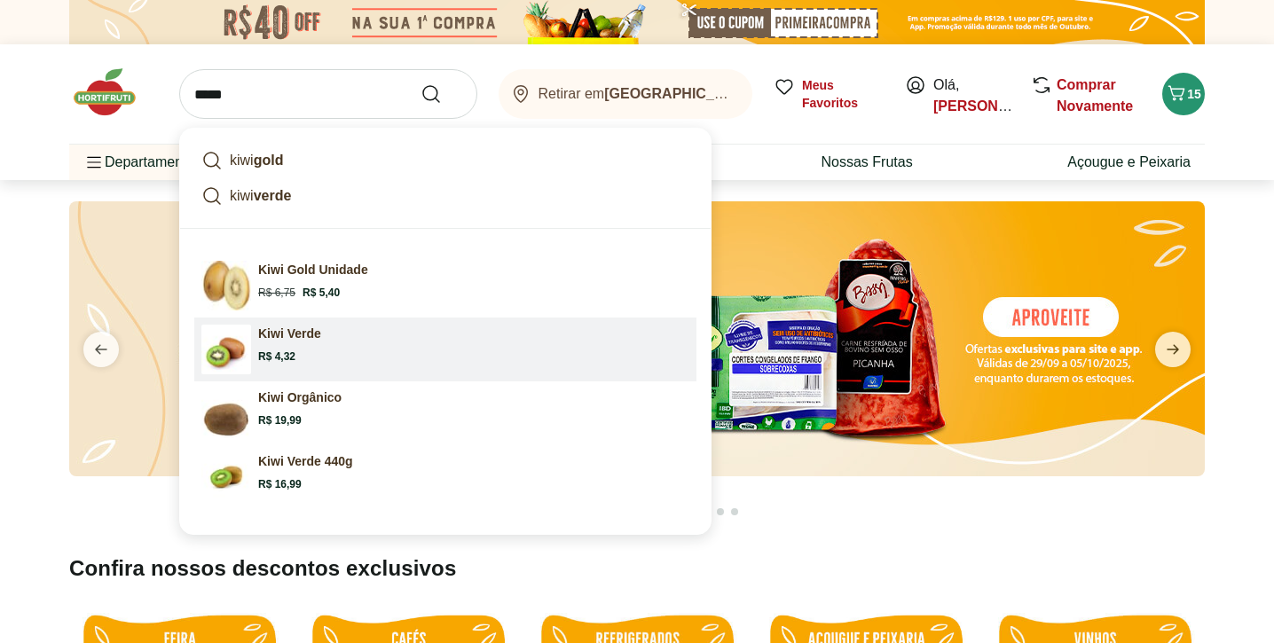
drag, startPoint x: 316, startPoint y: 104, endPoint x: 299, endPoint y: 337, distance: 234.0
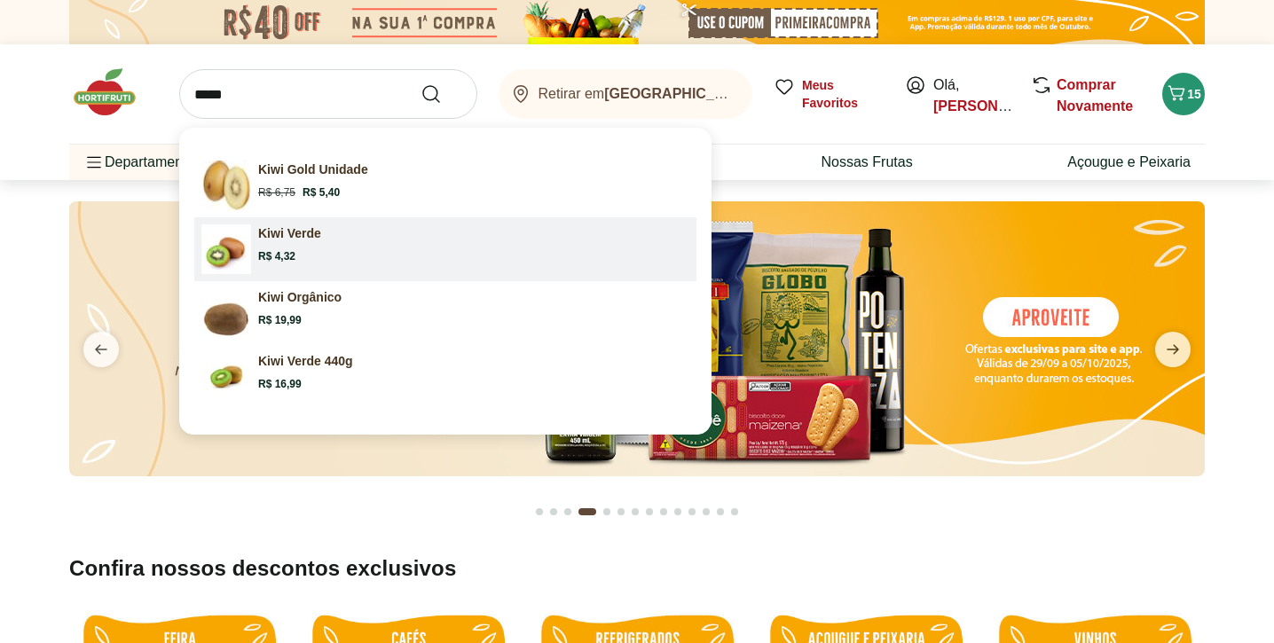
click at [302, 271] on link "Kiwi Verde Price: R$ 4,32" at bounding box center [445, 249] width 502 height 64
type input "**********"
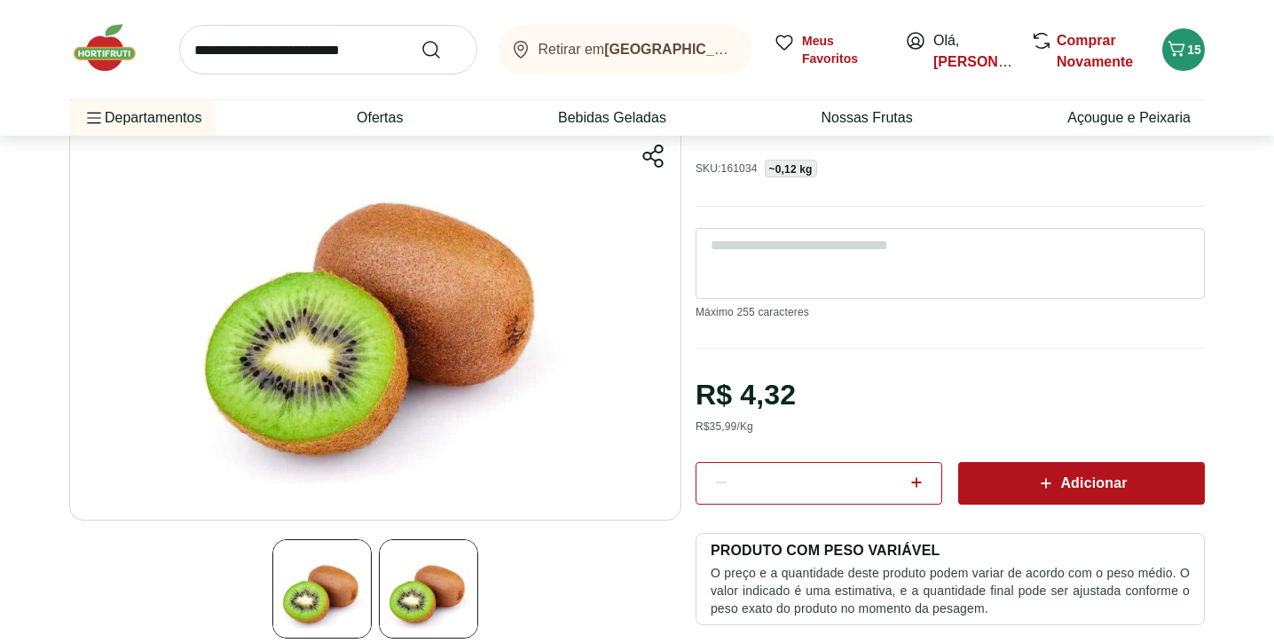
scroll to position [138, 0]
click at [920, 481] on icon at bounding box center [916, 482] width 11 height 11
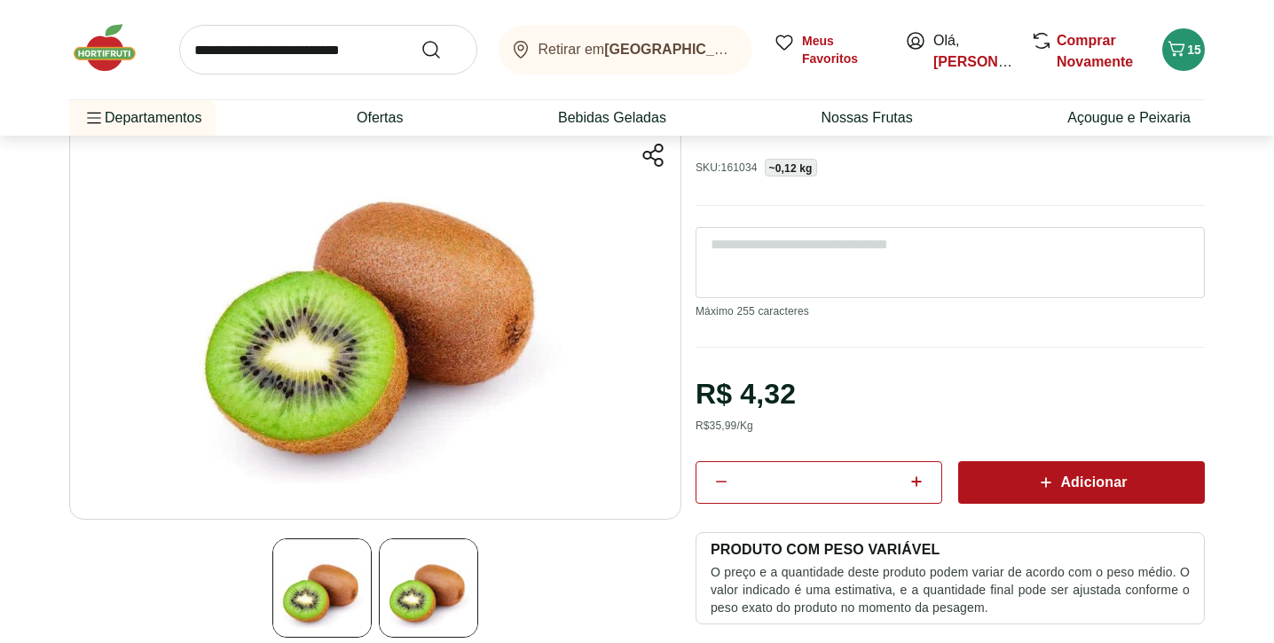
click at [920, 481] on icon at bounding box center [916, 482] width 11 height 11
type input "*"
click at [1075, 488] on span "Adicionar" at bounding box center [1081, 482] width 91 height 21
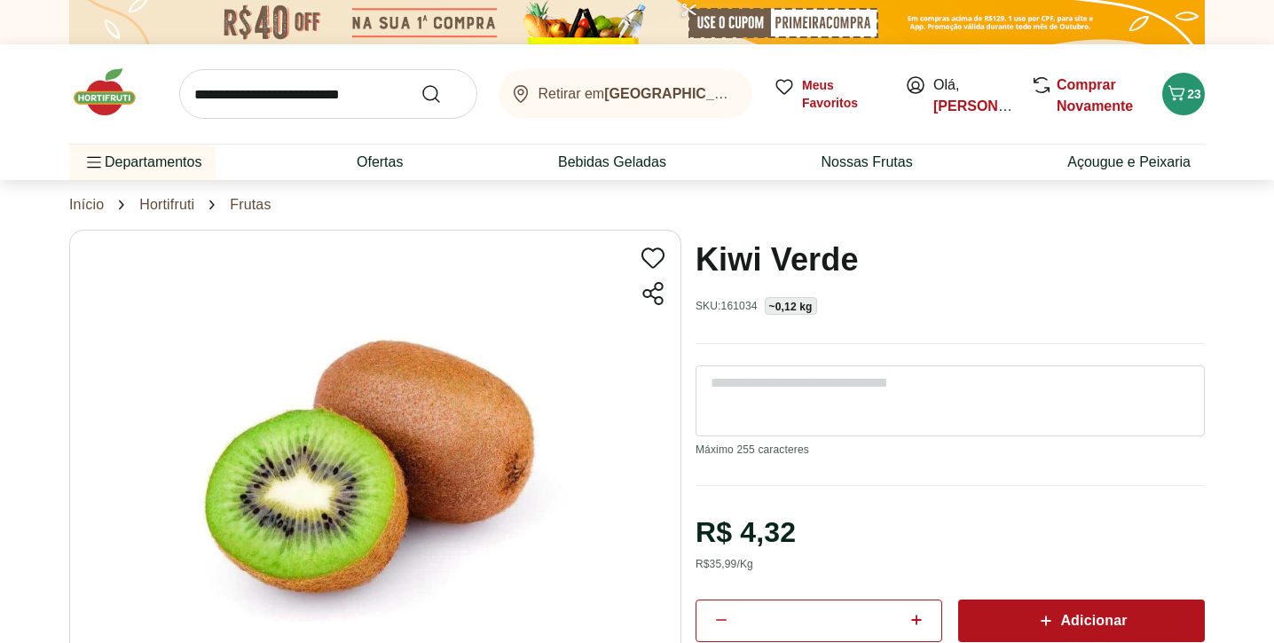
scroll to position [0, 0]
click at [1186, 91] on icon "Carrinho" at bounding box center [1176, 93] width 21 height 21
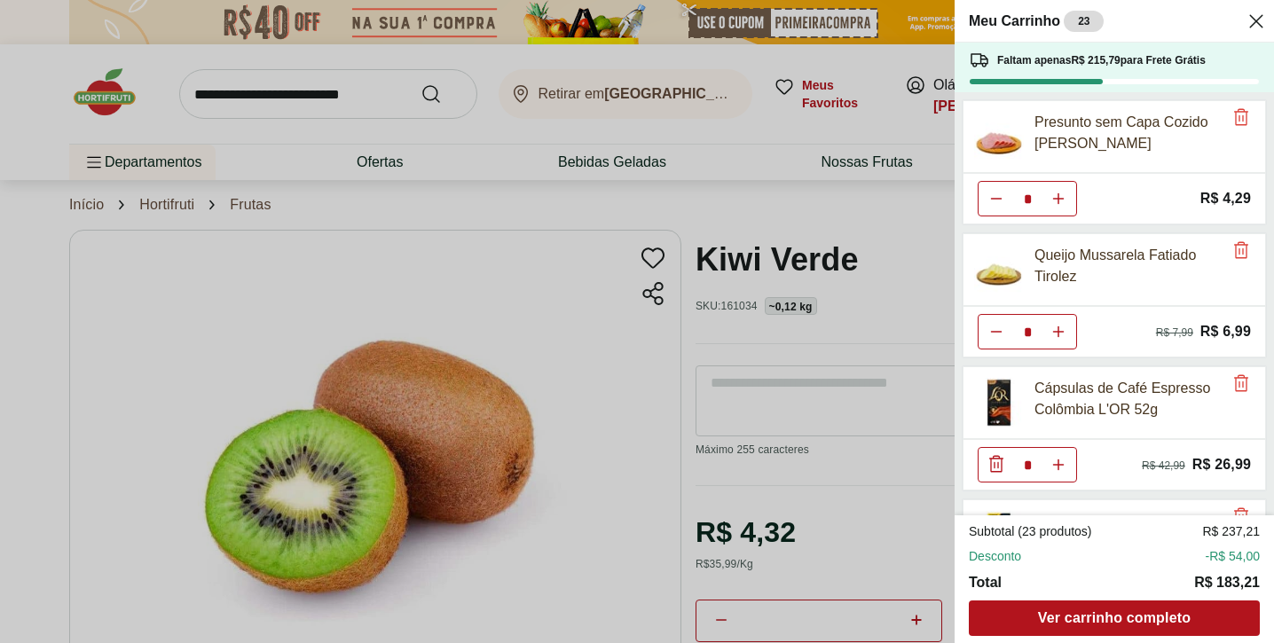
click at [654, 213] on div "Meu Carrinho 23 Faltam apenas R$ 215,79 para Frete Grátis Presunto sem Capa Coz…" at bounding box center [637, 321] width 1274 height 643
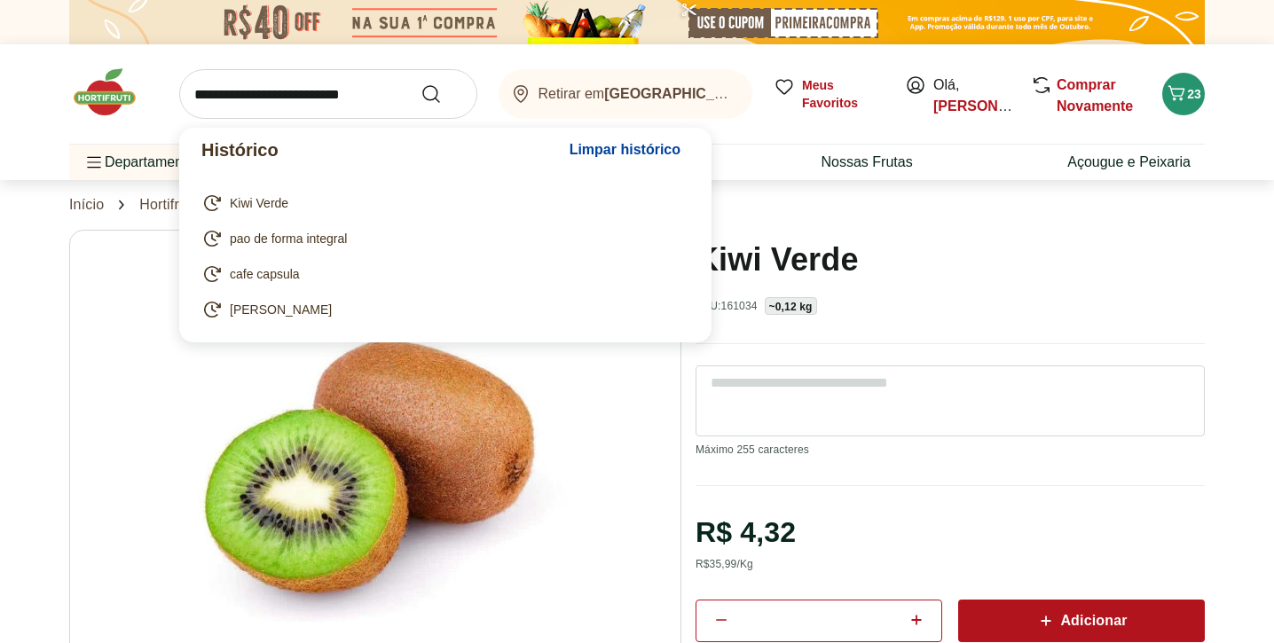
click at [327, 95] on input "search" at bounding box center [328, 94] width 298 height 50
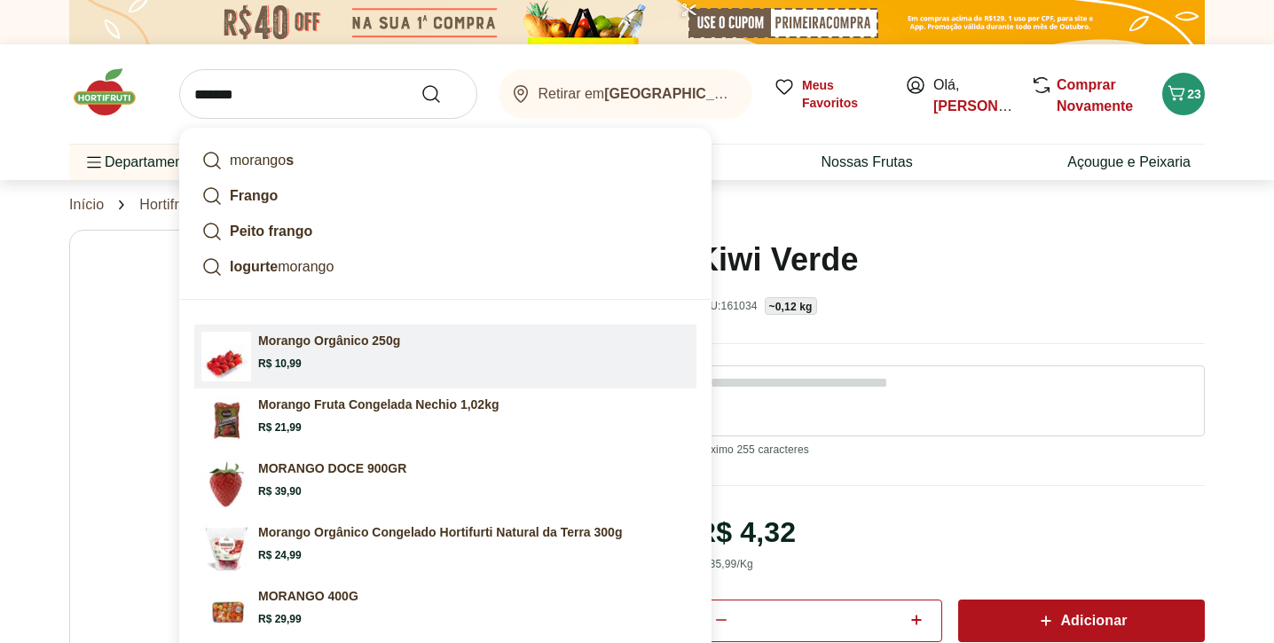
click at [359, 340] on p "Morango Orgânico 250g" at bounding box center [329, 341] width 142 height 18
type input "**********"
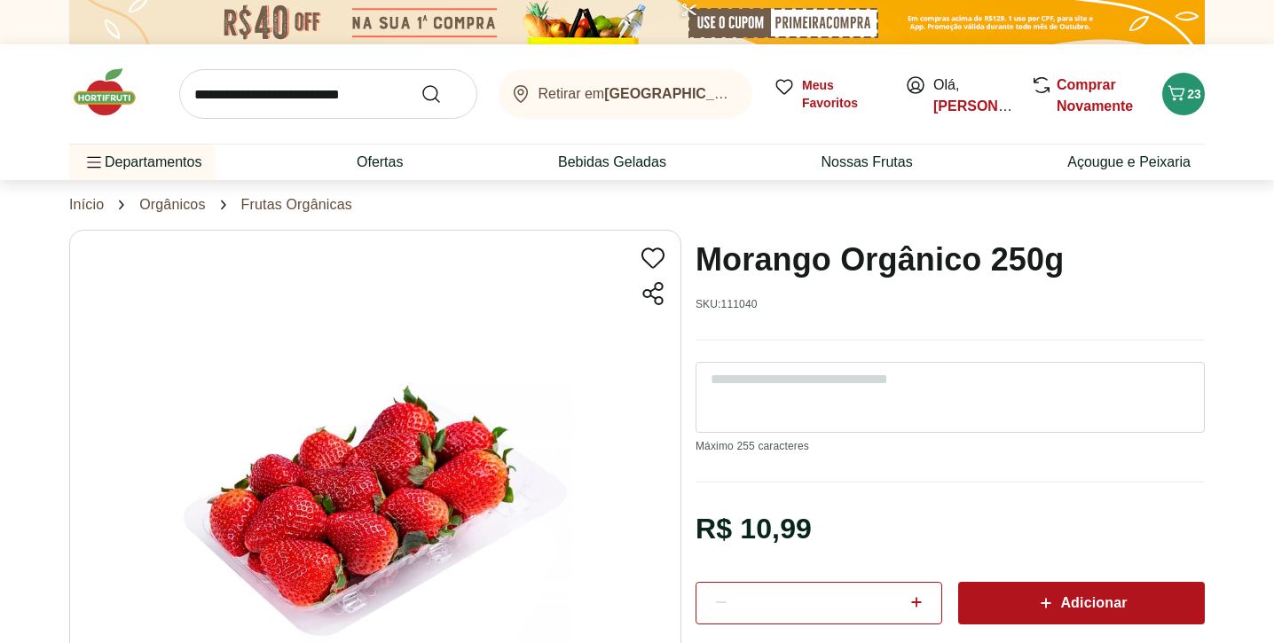
click at [920, 605] on icon at bounding box center [916, 602] width 21 height 21
type input "*"
click at [1001, 608] on div "Adicionar" at bounding box center [1082, 603] width 218 height 32
click at [1191, 92] on span "25" at bounding box center [1194, 94] width 14 height 14
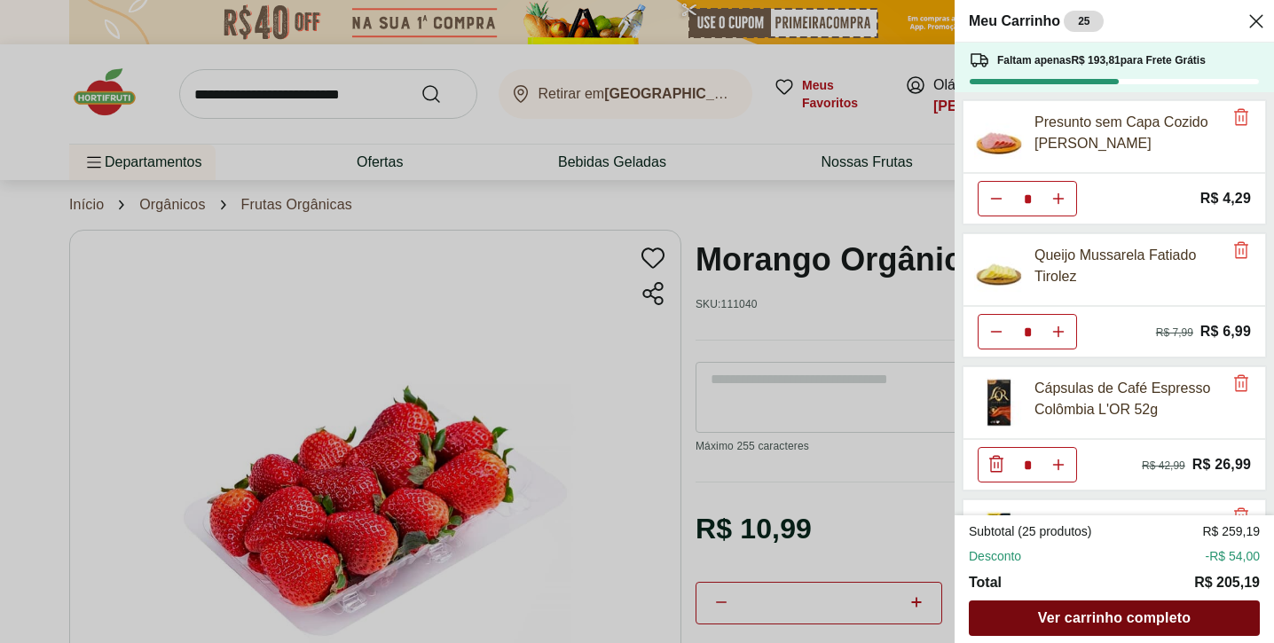
click at [1155, 611] on span "Ver carrinho completo" at bounding box center [1114, 618] width 153 height 14
